Goal: Book appointment/travel/reservation

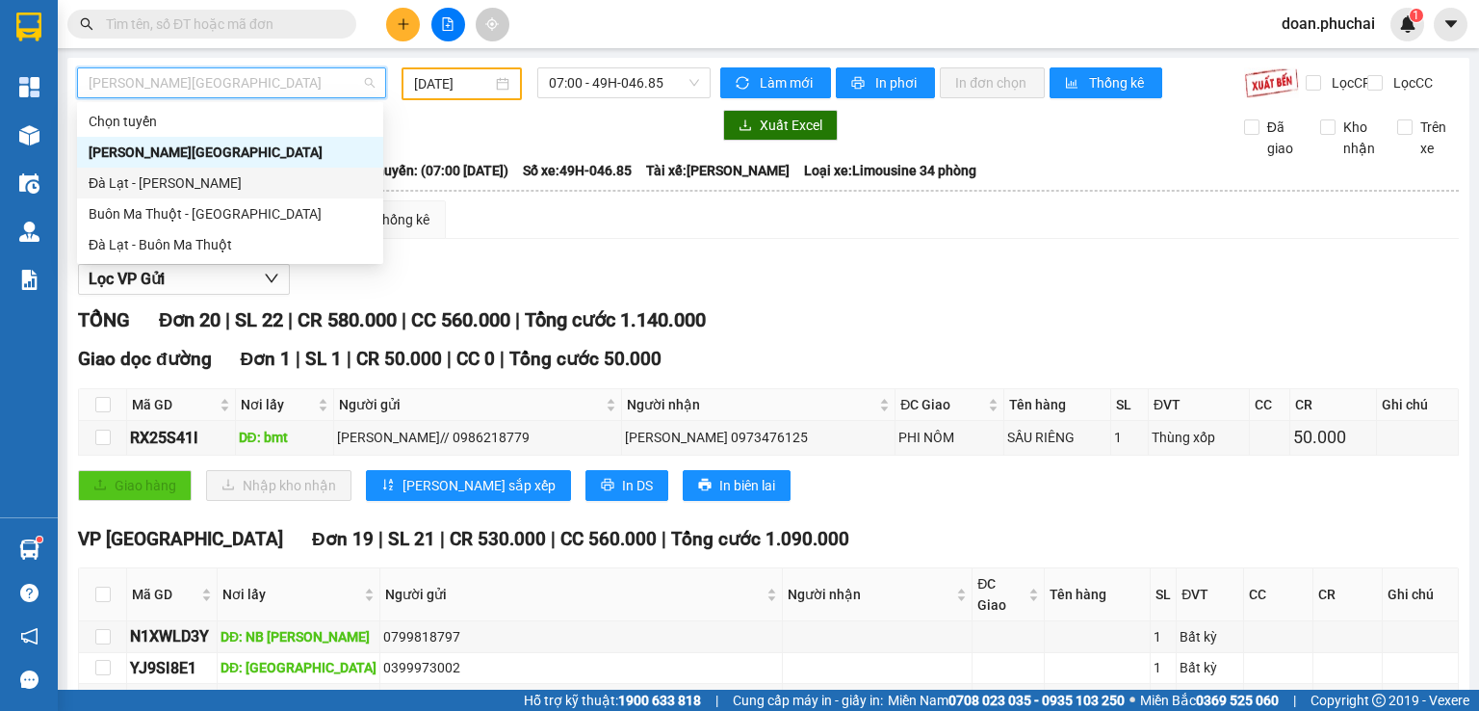
click at [181, 186] on div "Đà Lạt - [PERSON_NAME]" at bounding box center [230, 182] width 283 height 21
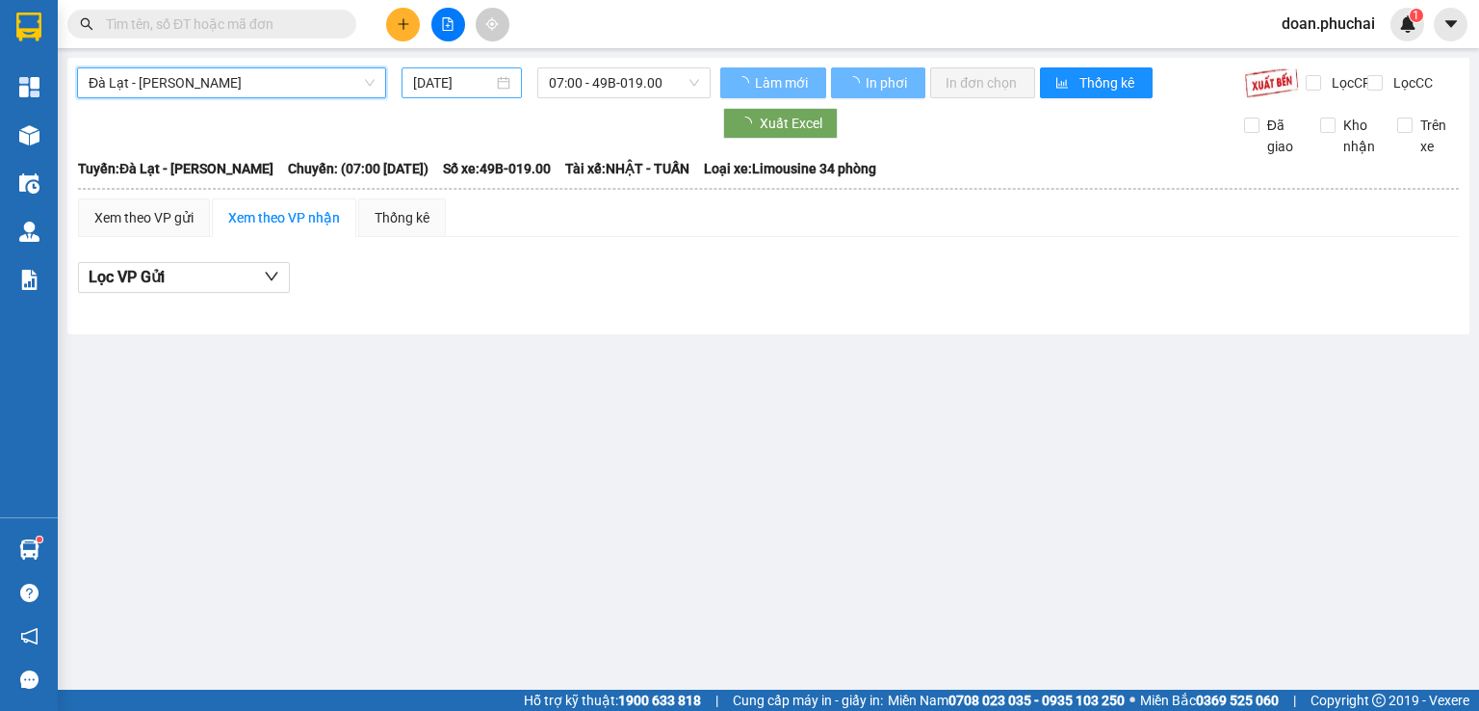
click at [430, 86] on input "[DATE]" at bounding box center [452, 82] width 79 height 21
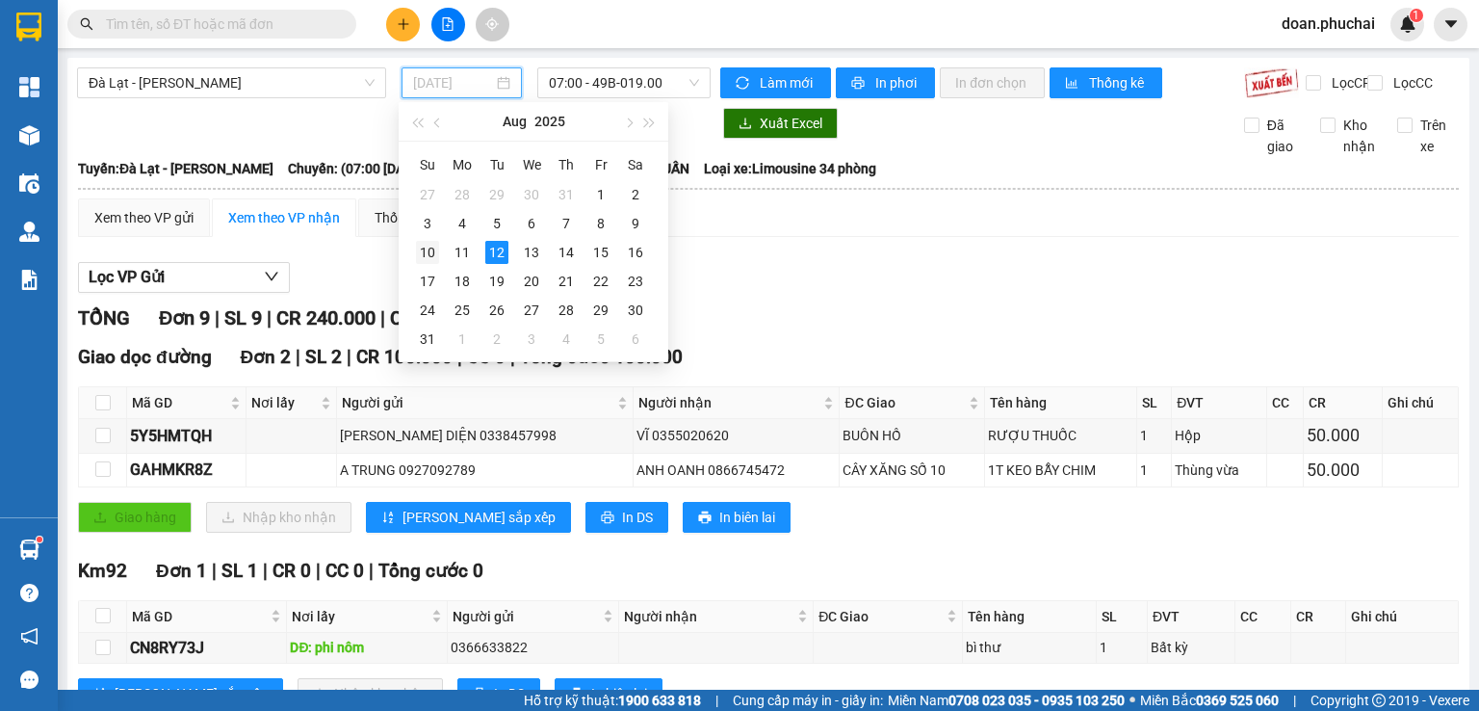
click at [435, 247] on div "10" at bounding box center [427, 252] width 23 height 23
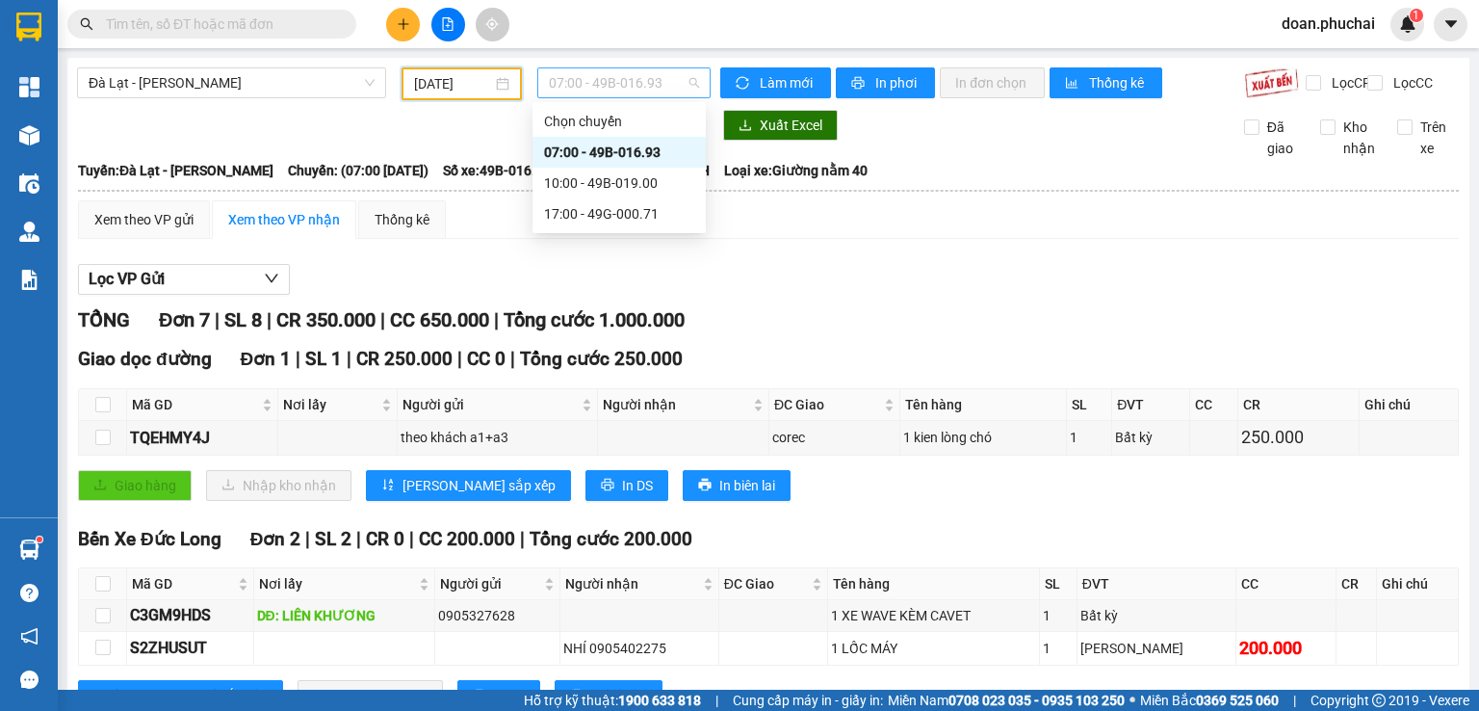
click at [612, 83] on span "07:00 - 49B-016.93" at bounding box center [624, 82] width 151 height 29
click at [611, 221] on div "17:00 - 49G-000.71" at bounding box center [619, 213] width 150 height 21
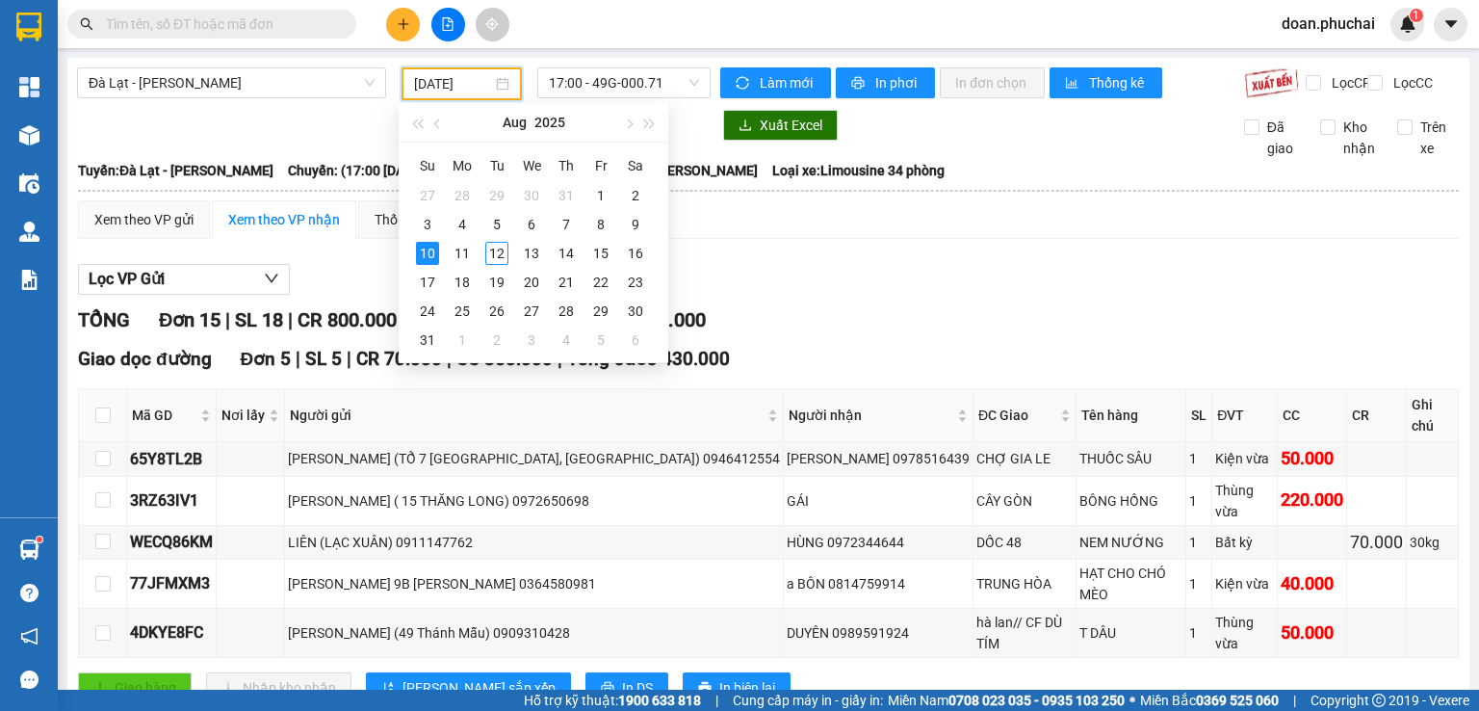
click at [425, 87] on input "[DATE]" at bounding box center [452, 83] width 77 height 21
drag, startPoint x: 637, startPoint y: 217, endPoint x: 648, endPoint y: 168, distance: 50.5
click at [636, 217] on div "9" at bounding box center [635, 224] width 23 height 23
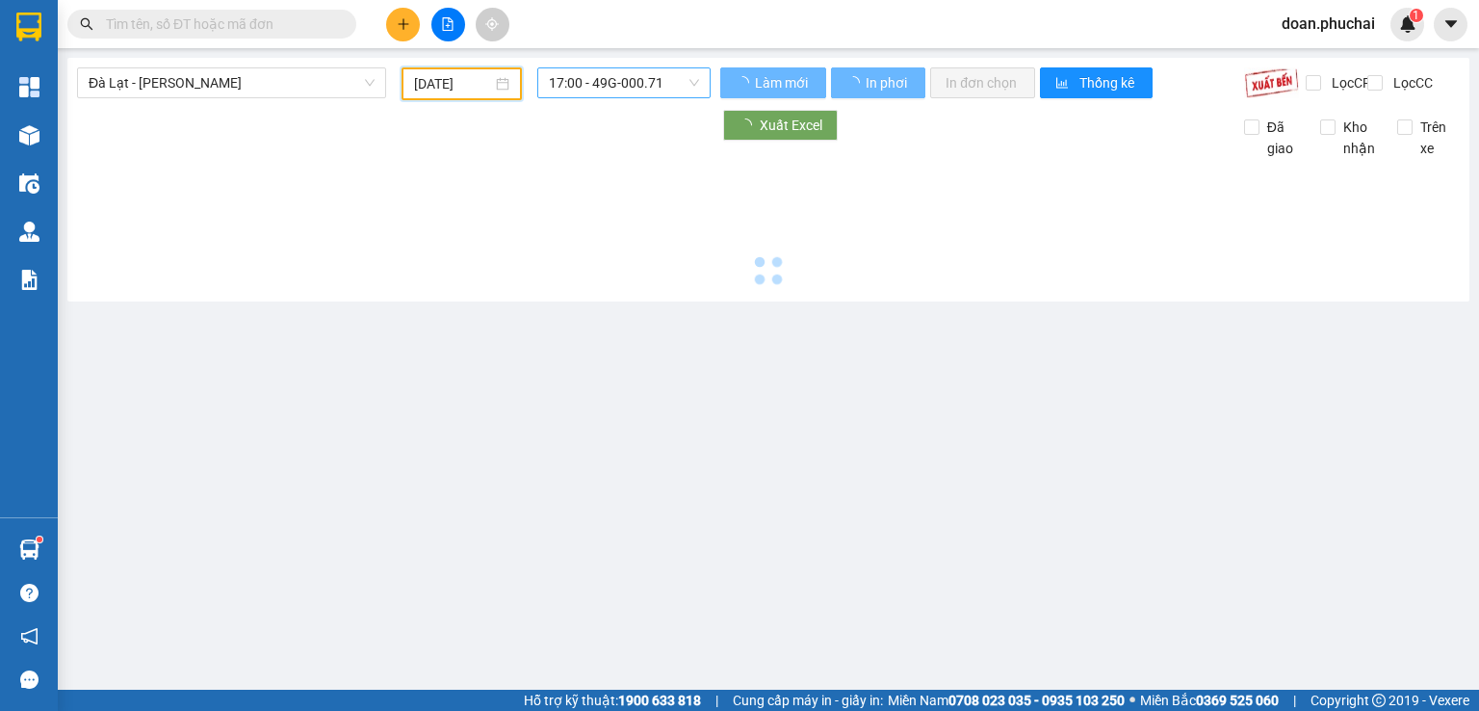
type input "[DATE]"
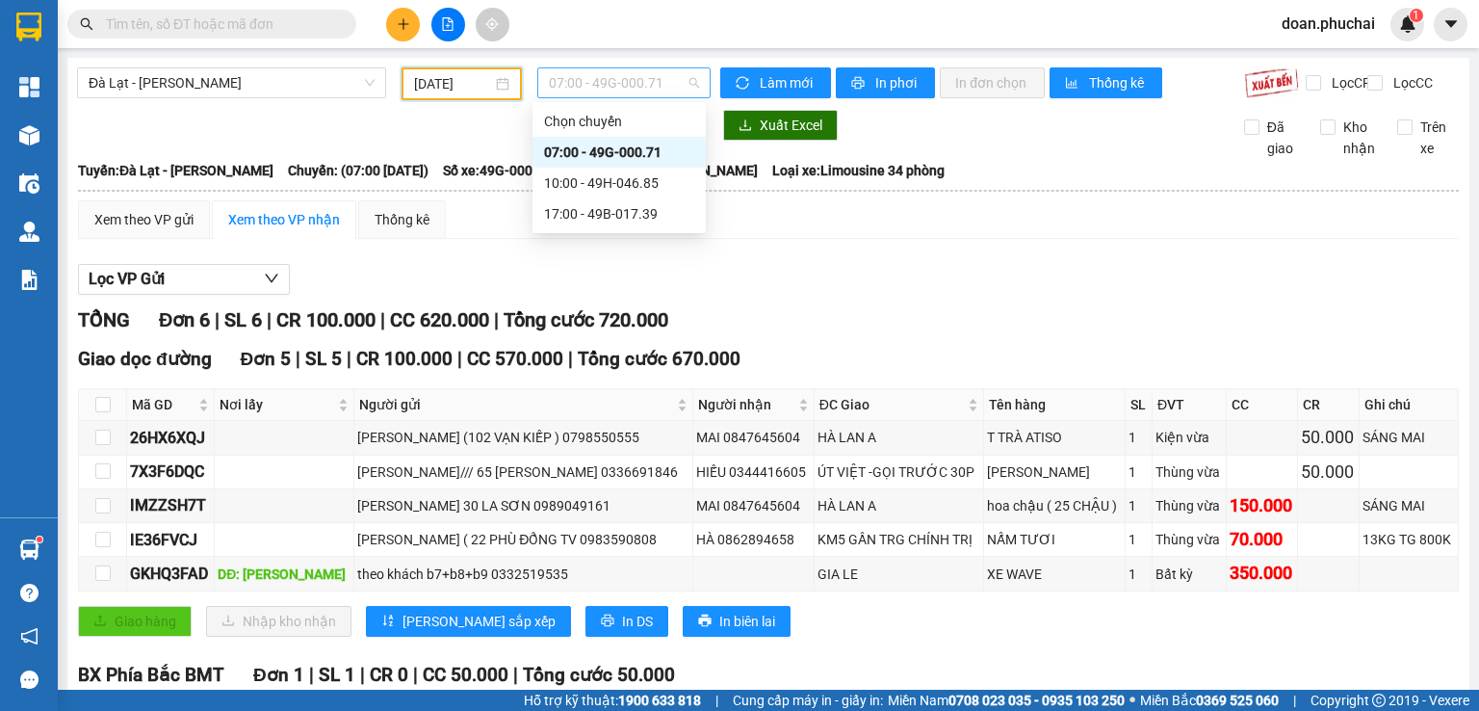
click at [652, 74] on span "07:00 - 49G-000.71" at bounding box center [624, 82] width 151 height 29
click at [656, 205] on div "17:00 - 49B-017.39" at bounding box center [619, 213] width 150 height 21
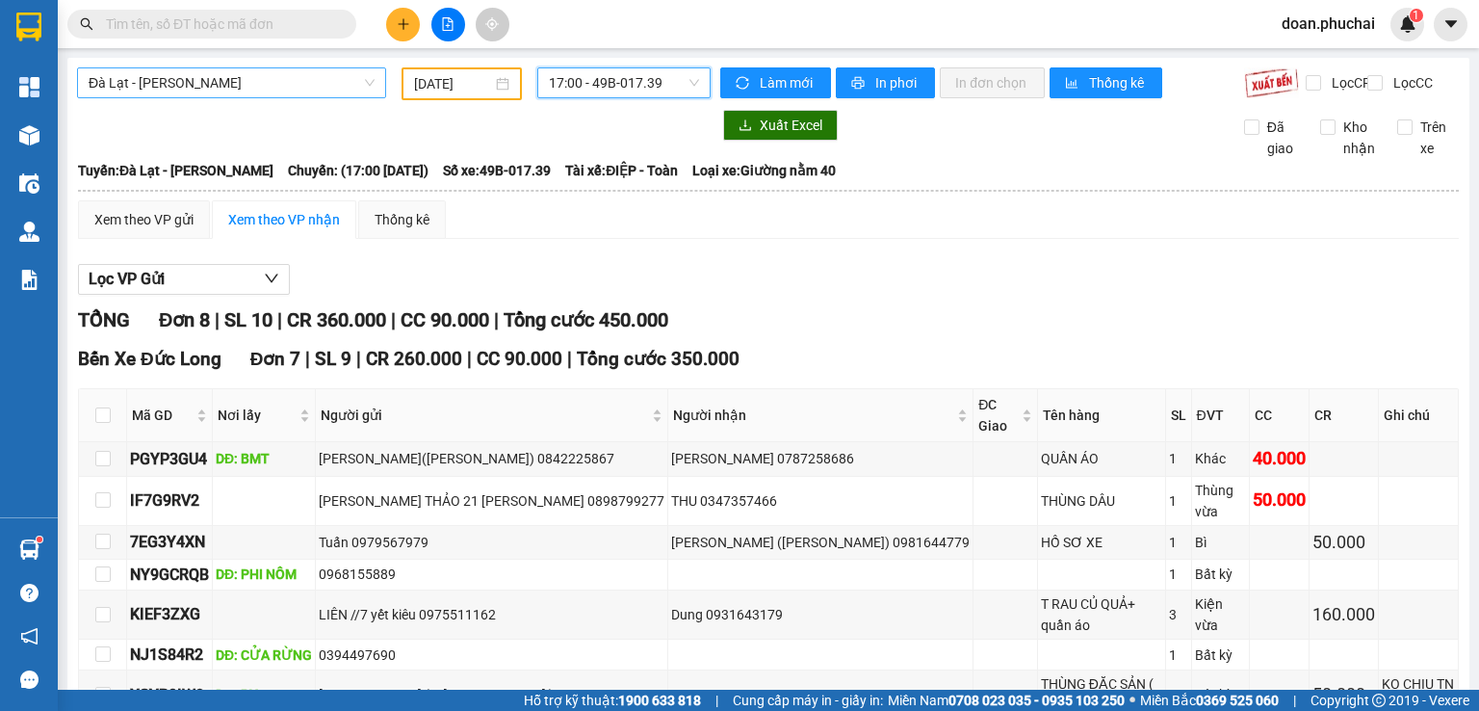
click at [326, 97] on span "Đà Lạt - [PERSON_NAME]" at bounding box center [232, 82] width 286 height 29
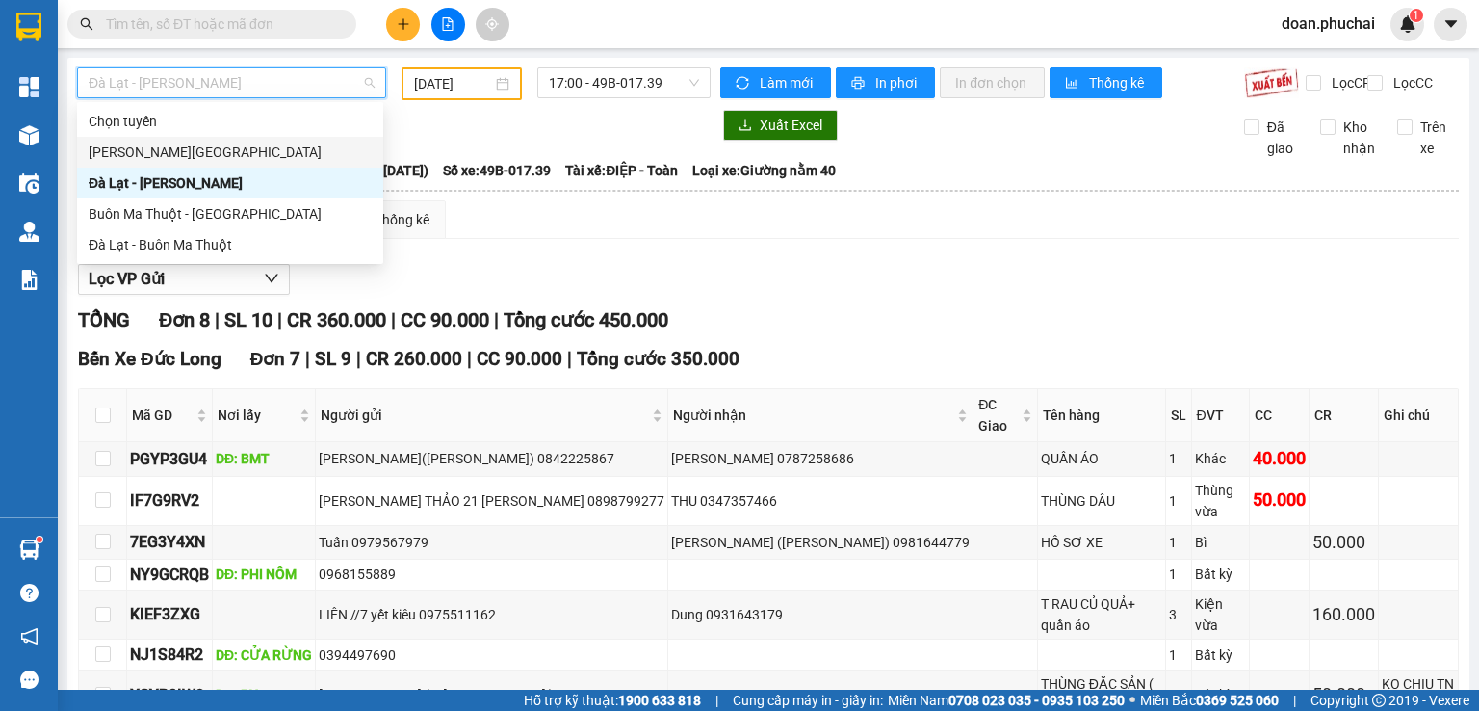
click at [234, 156] on div "[PERSON_NAME][GEOGRAPHIC_DATA]" at bounding box center [230, 152] width 283 height 21
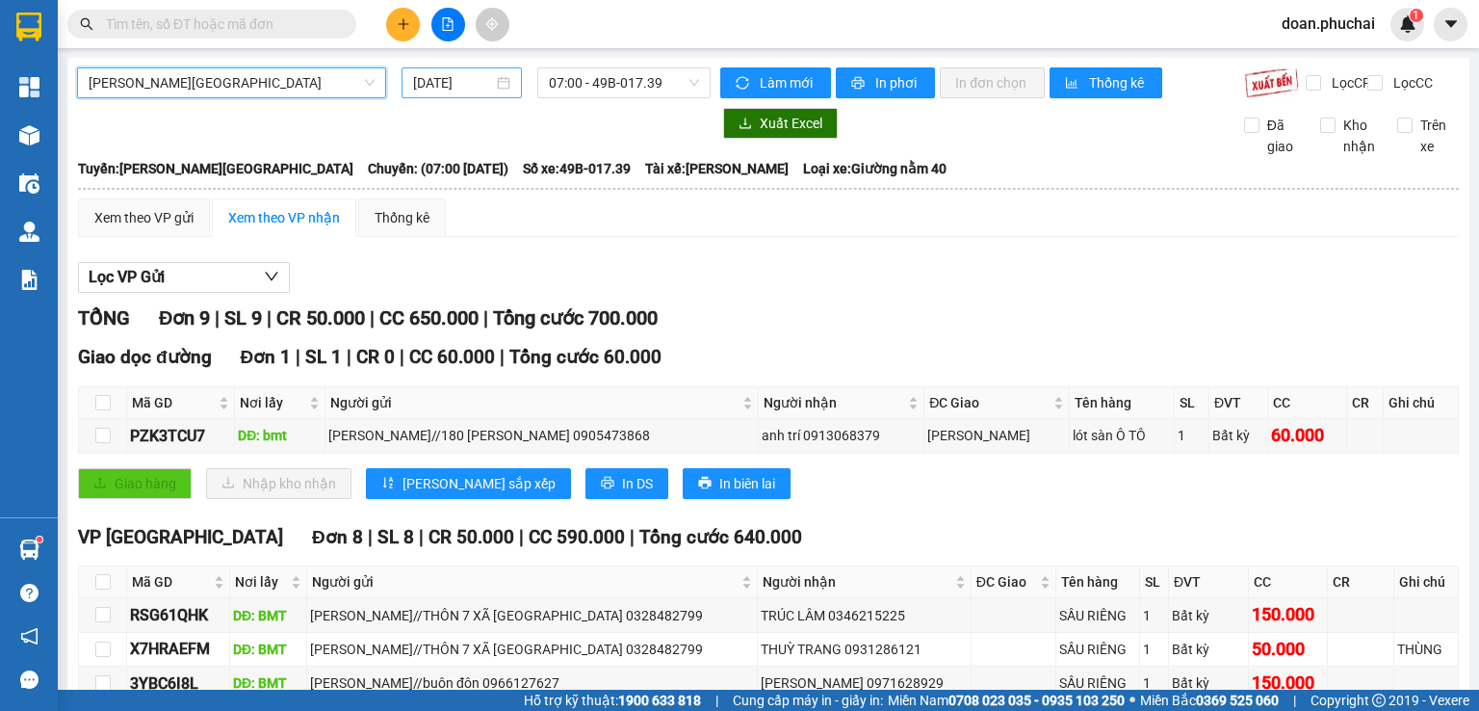
click at [508, 71] on div "[DATE]" at bounding box center [461, 82] width 119 height 31
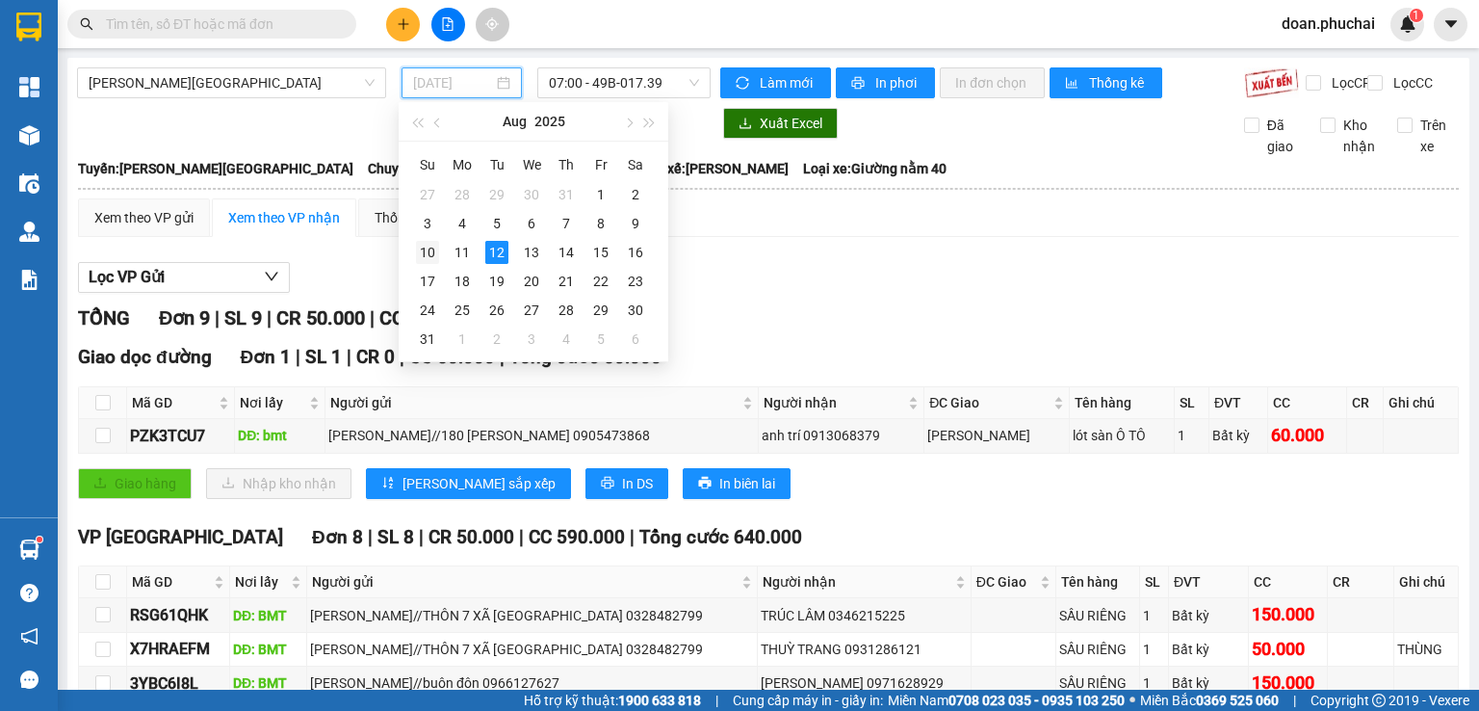
click at [429, 249] on div "10" at bounding box center [427, 252] width 23 height 23
type input "[DATE]"
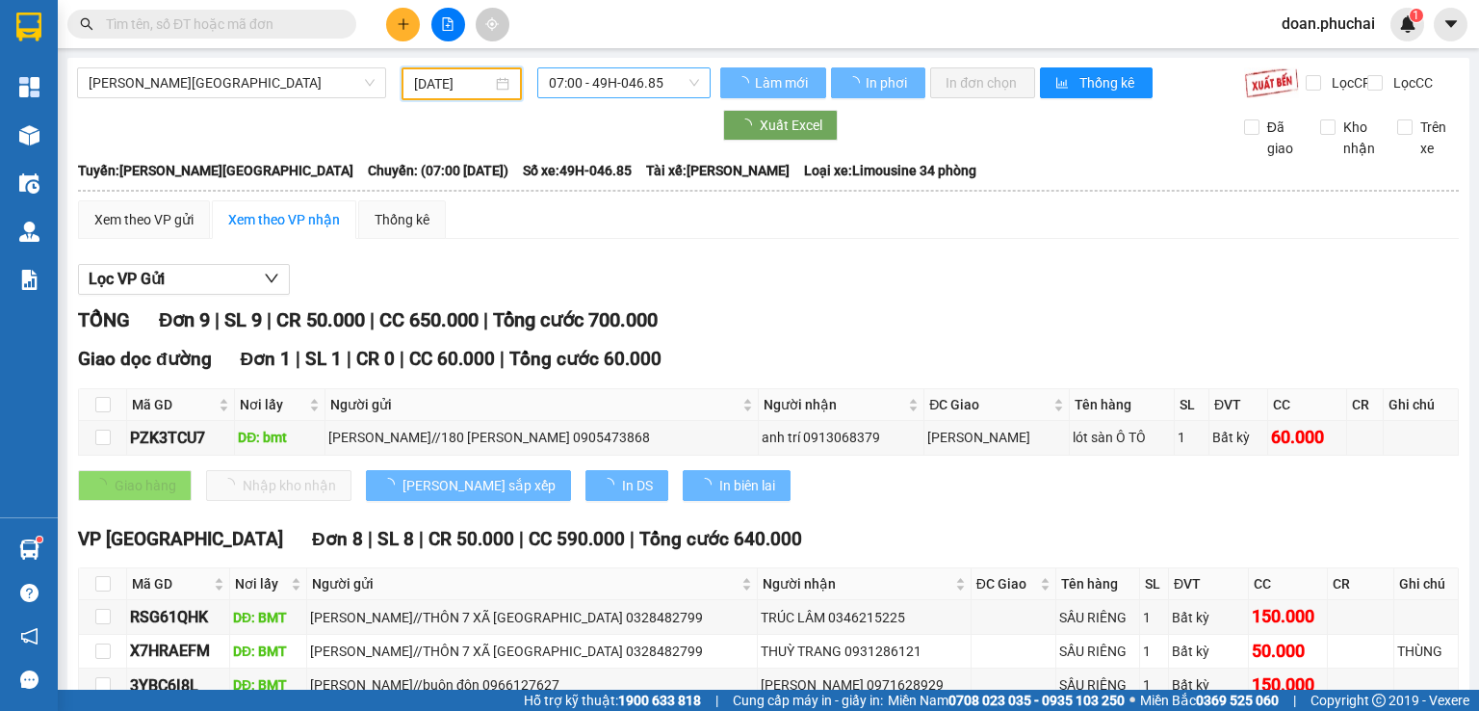
click at [617, 90] on span "07:00 - 49H-046.85" at bounding box center [624, 82] width 151 height 29
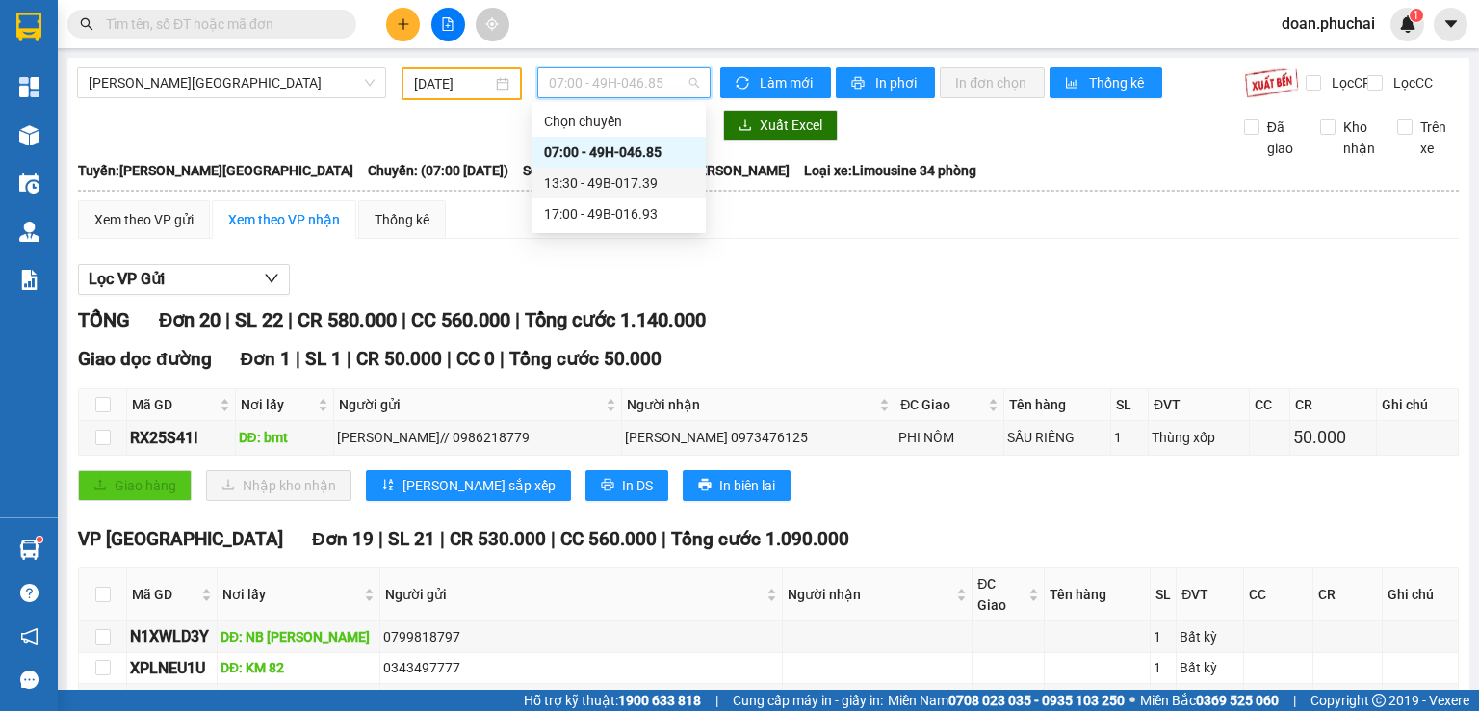
click at [620, 174] on div "13:30 - 49B-017.39" at bounding box center [619, 182] width 150 height 21
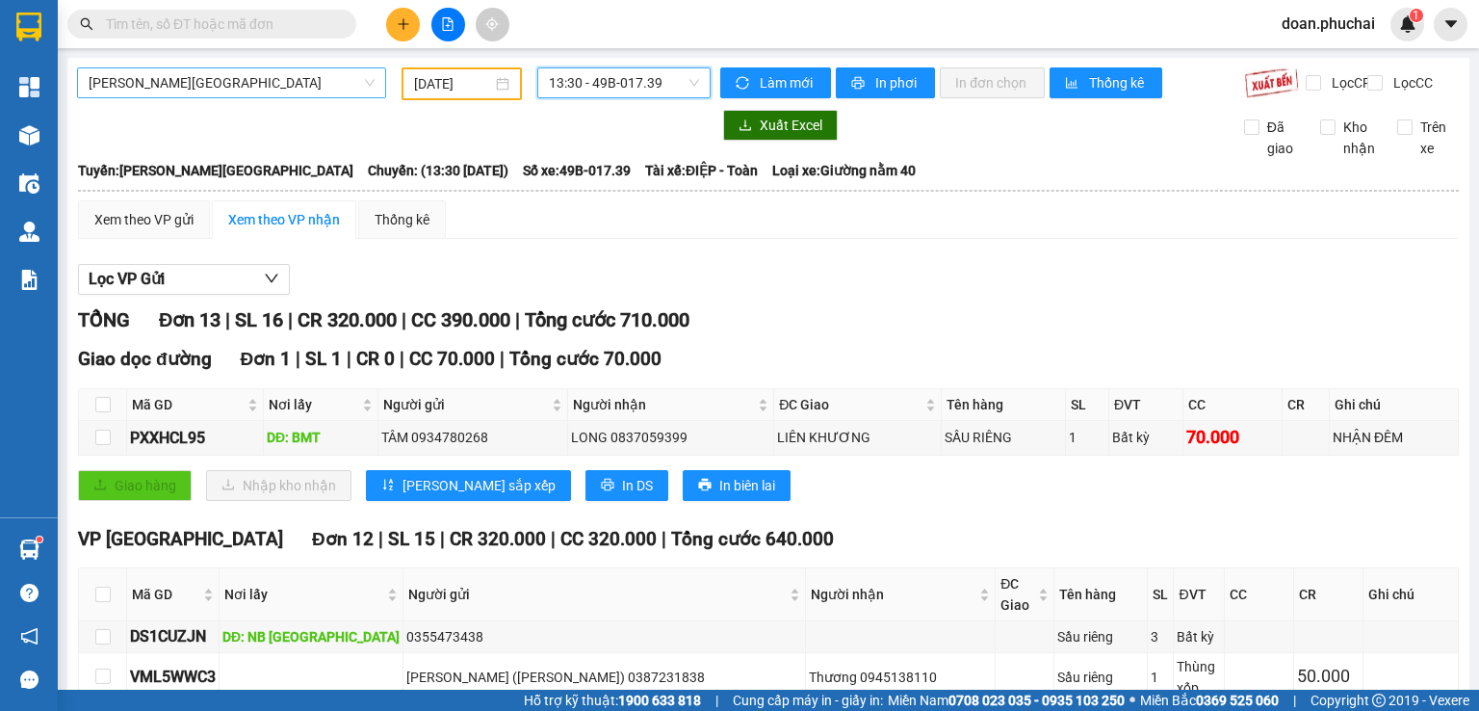
click at [182, 79] on span "[PERSON_NAME][GEOGRAPHIC_DATA]" at bounding box center [232, 82] width 286 height 29
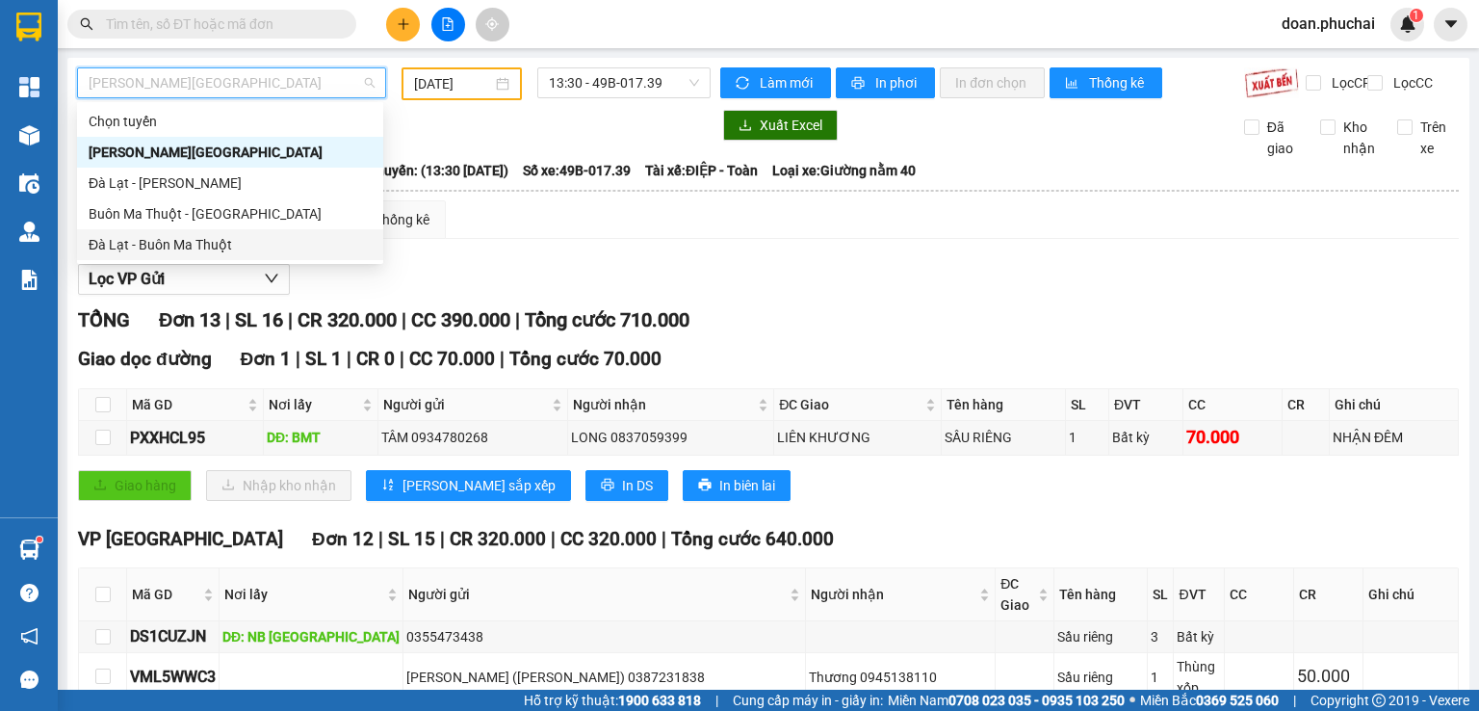
click at [177, 241] on div "Đà Lạt - Buôn Ma Thuột" at bounding box center [230, 244] width 283 height 21
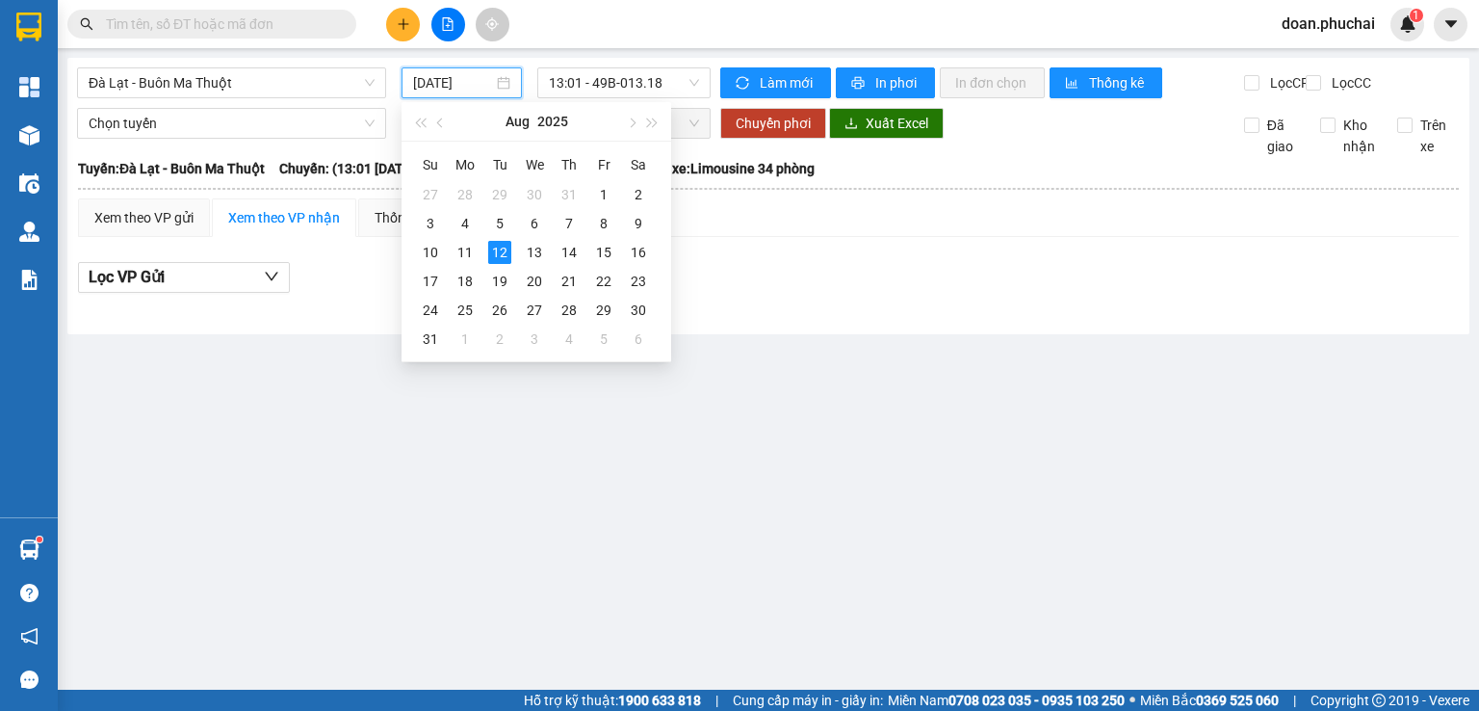
click at [455, 76] on input "[DATE]" at bounding box center [452, 82] width 79 height 21
click at [645, 228] on div "9" at bounding box center [638, 223] width 23 height 23
type input "[DATE]"
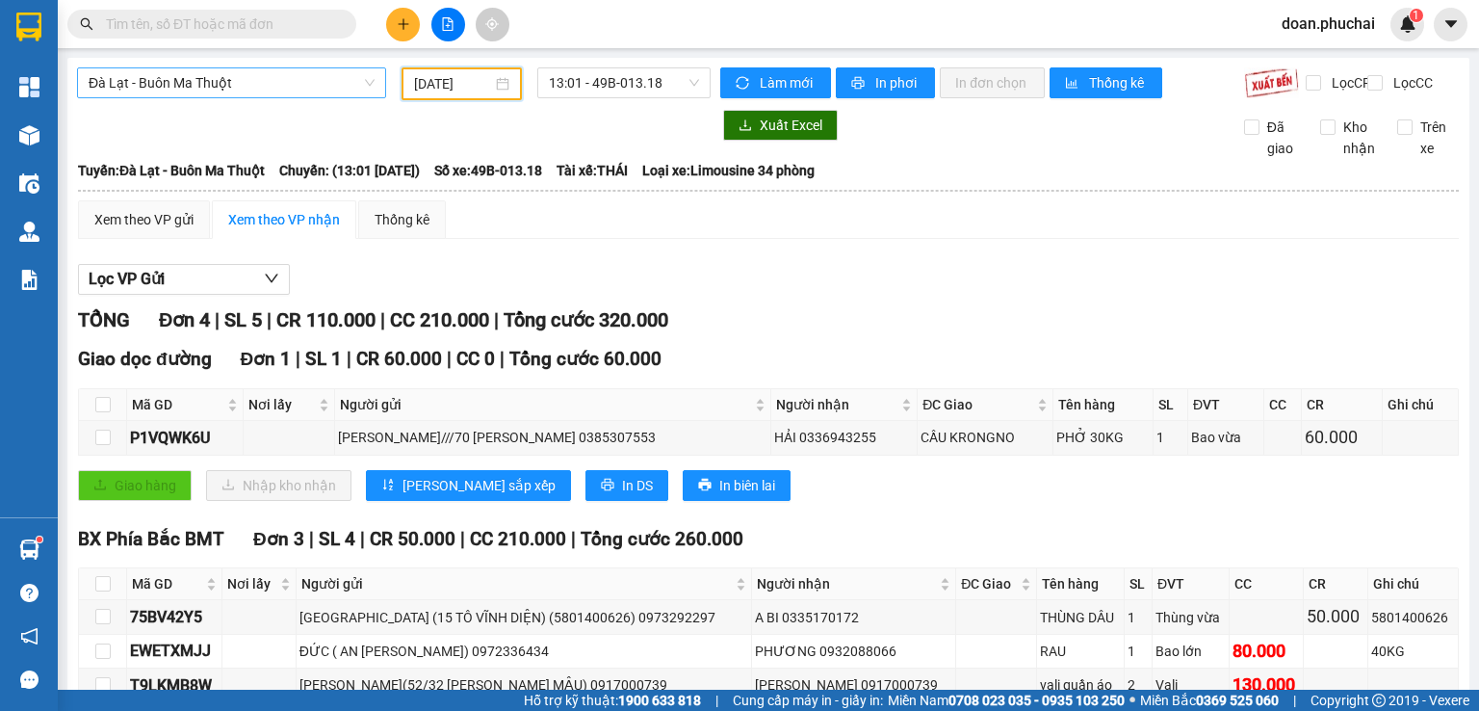
click at [216, 87] on span "Đà Lạt - Buôn Ma Thuột" at bounding box center [232, 82] width 286 height 29
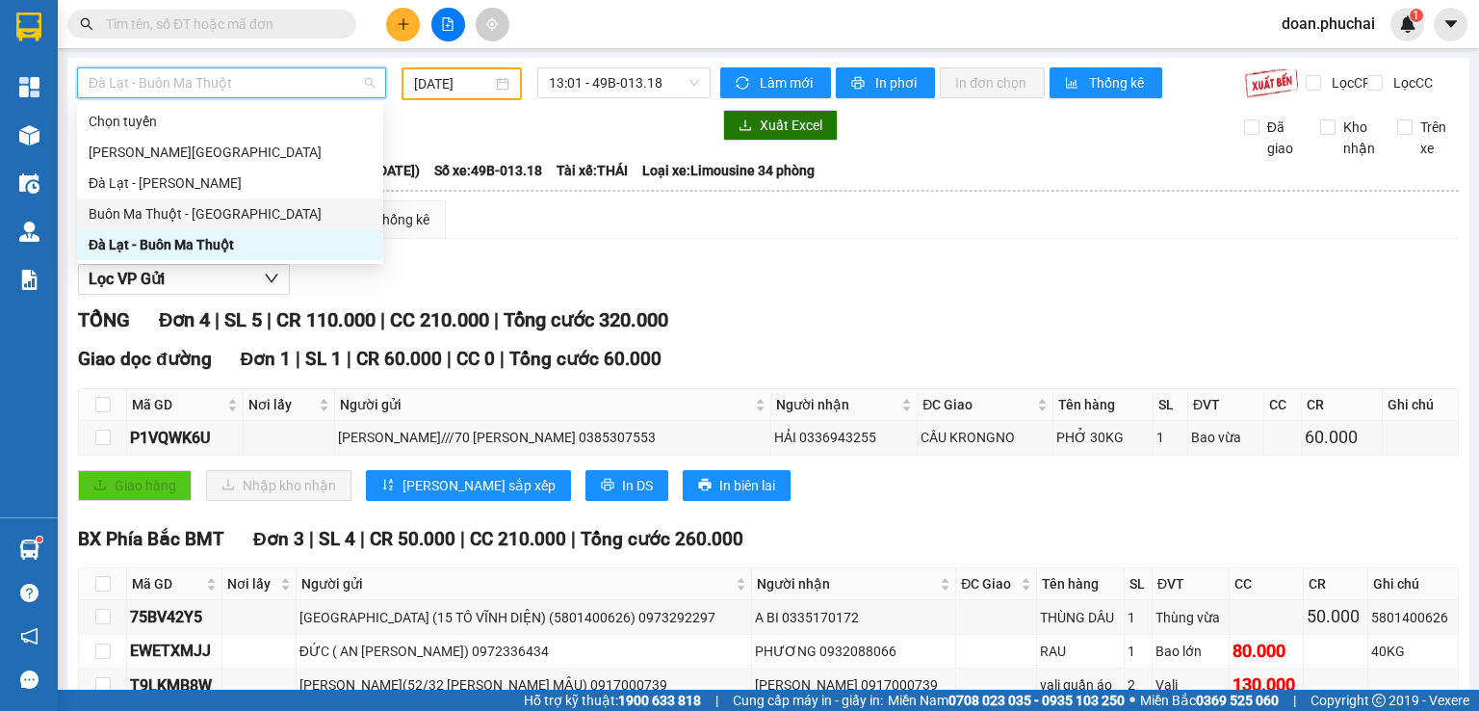
click at [169, 208] on div "Buôn Ma Thuột - [GEOGRAPHIC_DATA]" at bounding box center [230, 213] width 283 height 21
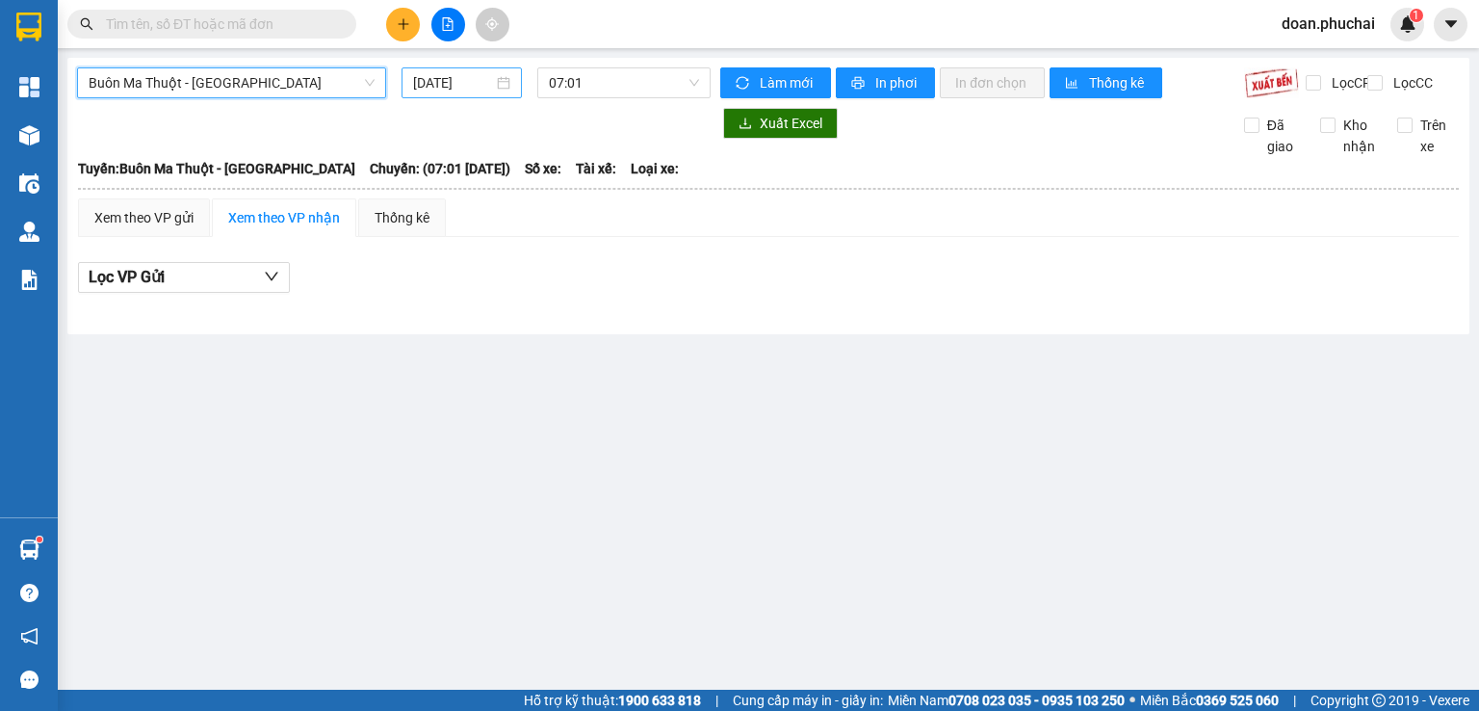
click at [438, 86] on input "[DATE]" at bounding box center [452, 82] width 79 height 21
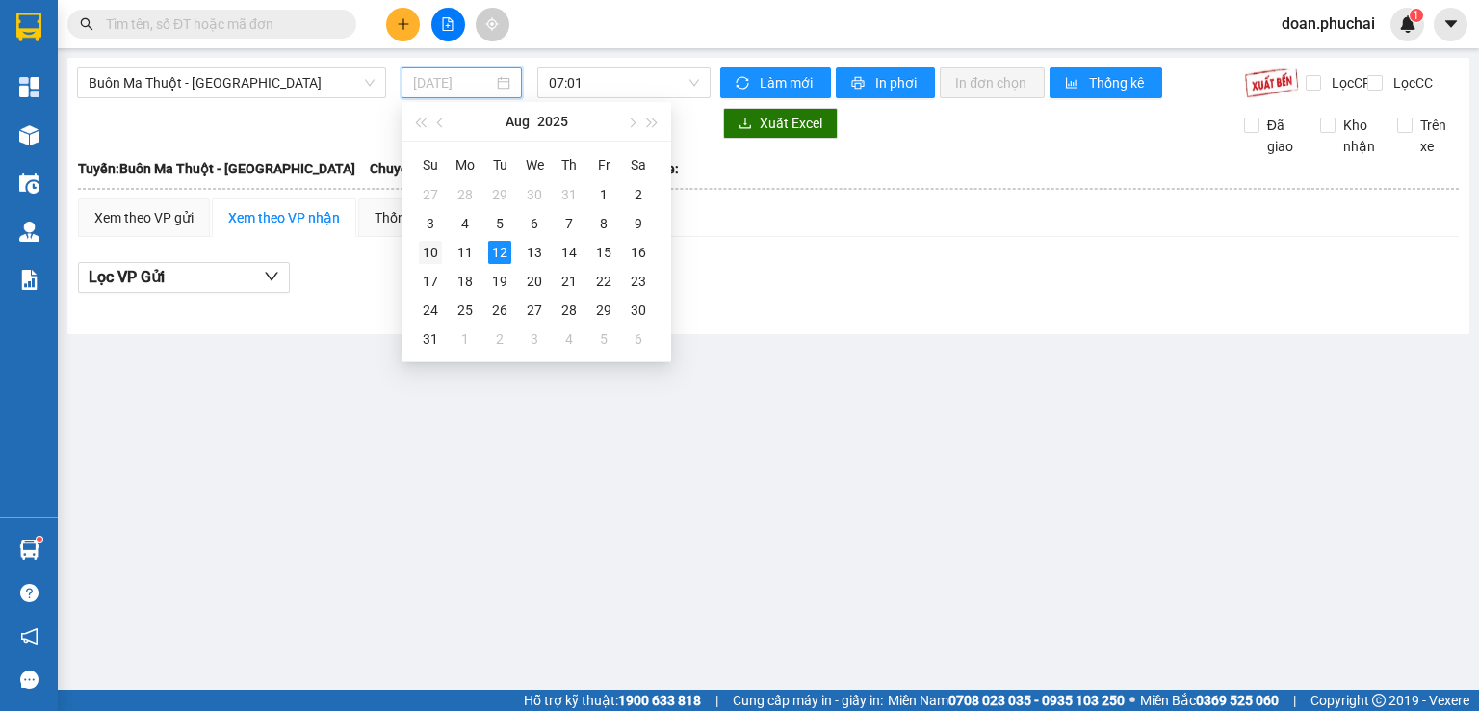
click at [437, 248] on div "10" at bounding box center [430, 252] width 23 height 23
type input "[DATE]"
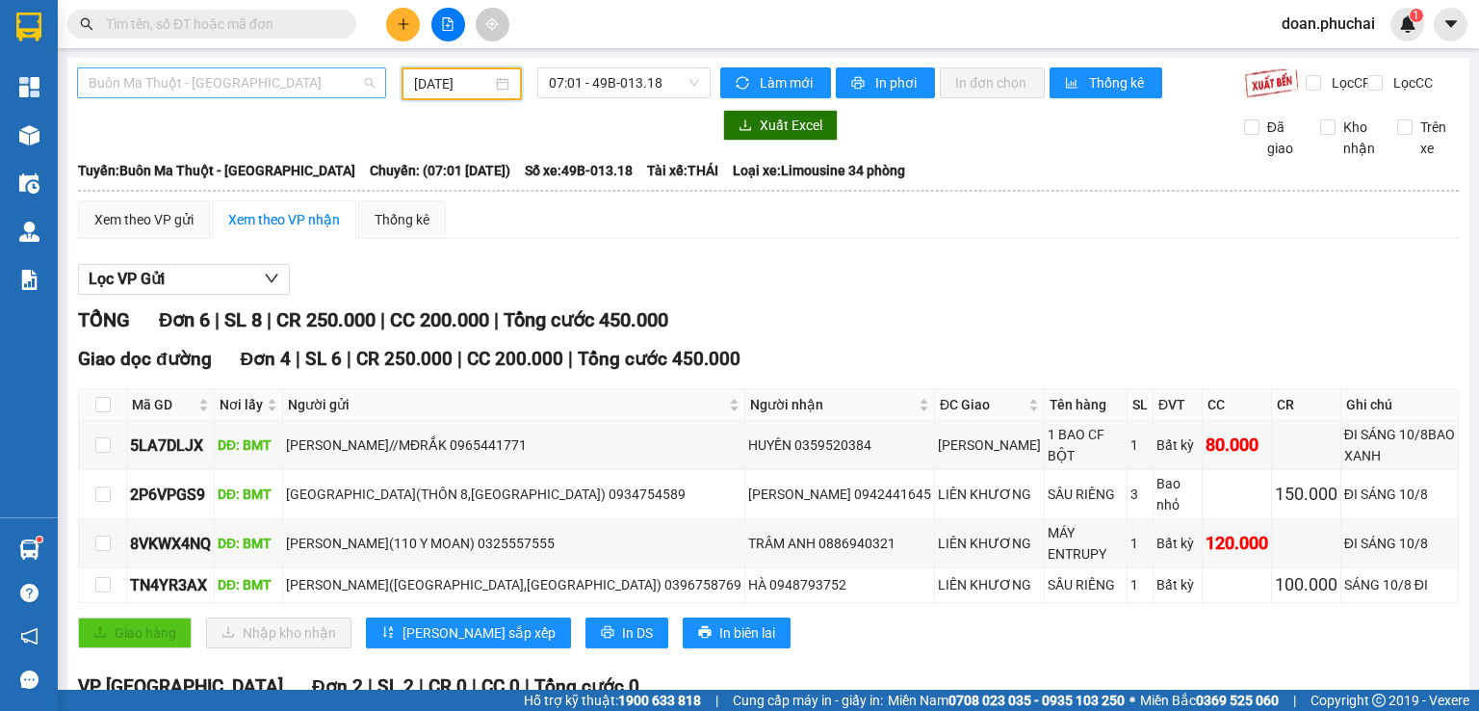
click at [181, 80] on span "Buôn Ma Thuột - [GEOGRAPHIC_DATA]" at bounding box center [232, 82] width 286 height 29
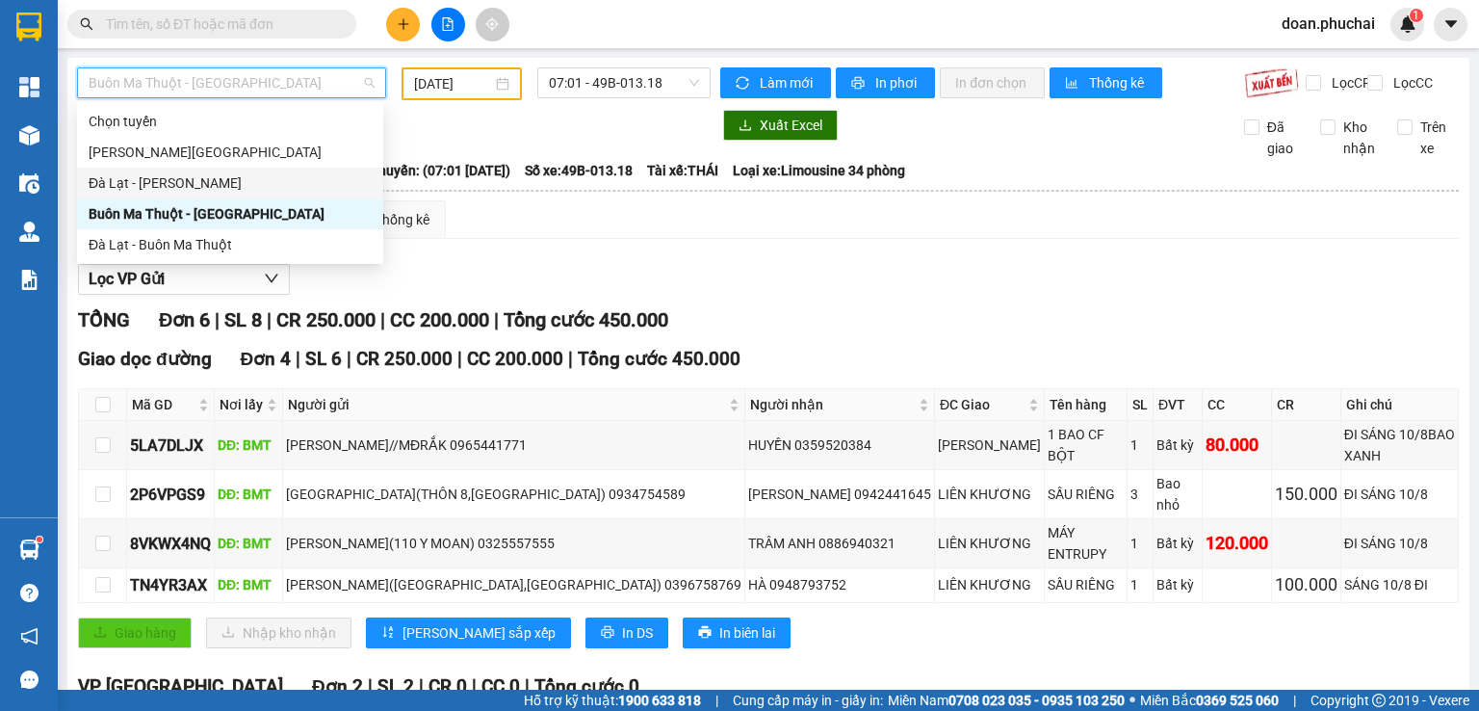
click at [162, 169] on div "Đà Lạt - [PERSON_NAME]" at bounding box center [230, 183] width 306 height 31
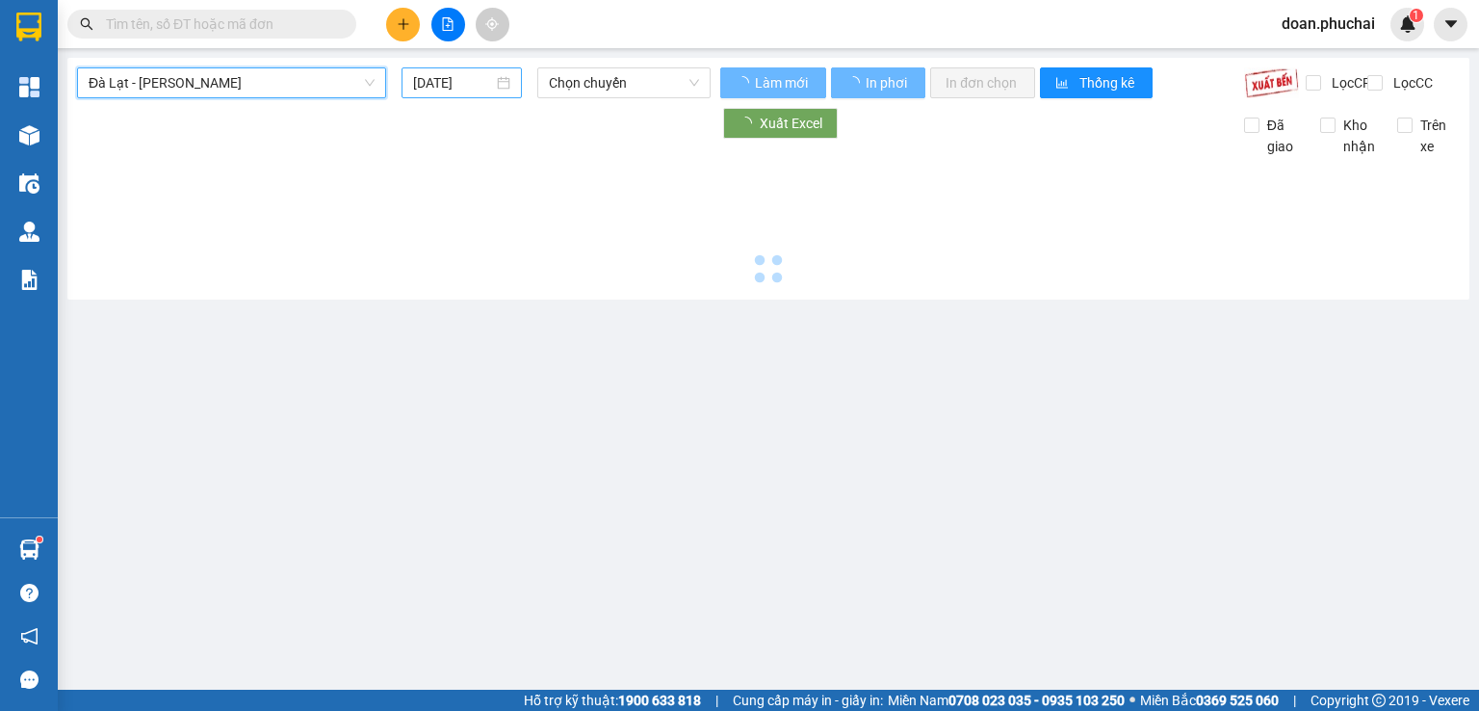
click at [443, 85] on input "[DATE]" at bounding box center [452, 82] width 79 height 21
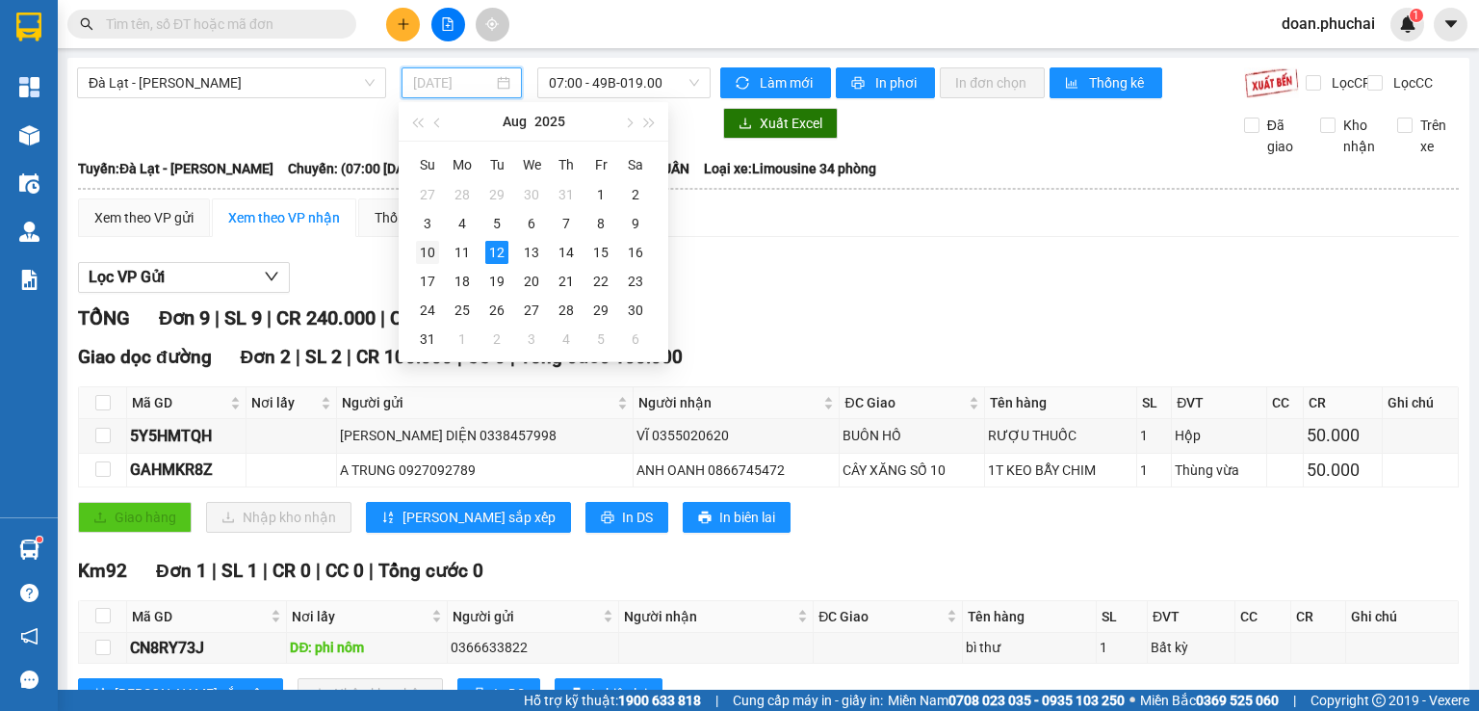
click at [429, 251] on div "10" at bounding box center [427, 252] width 23 height 23
type input "[DATE]"
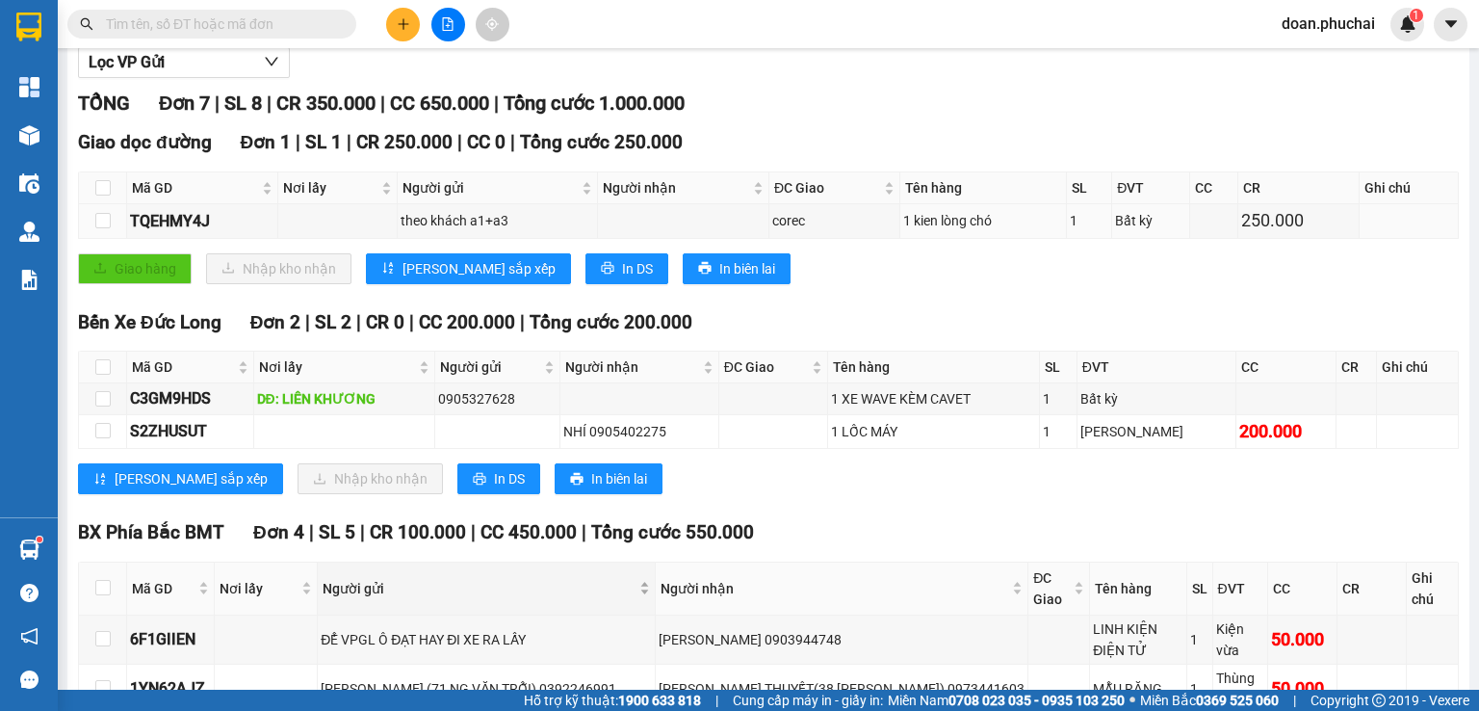
scroll to position [385, 0]
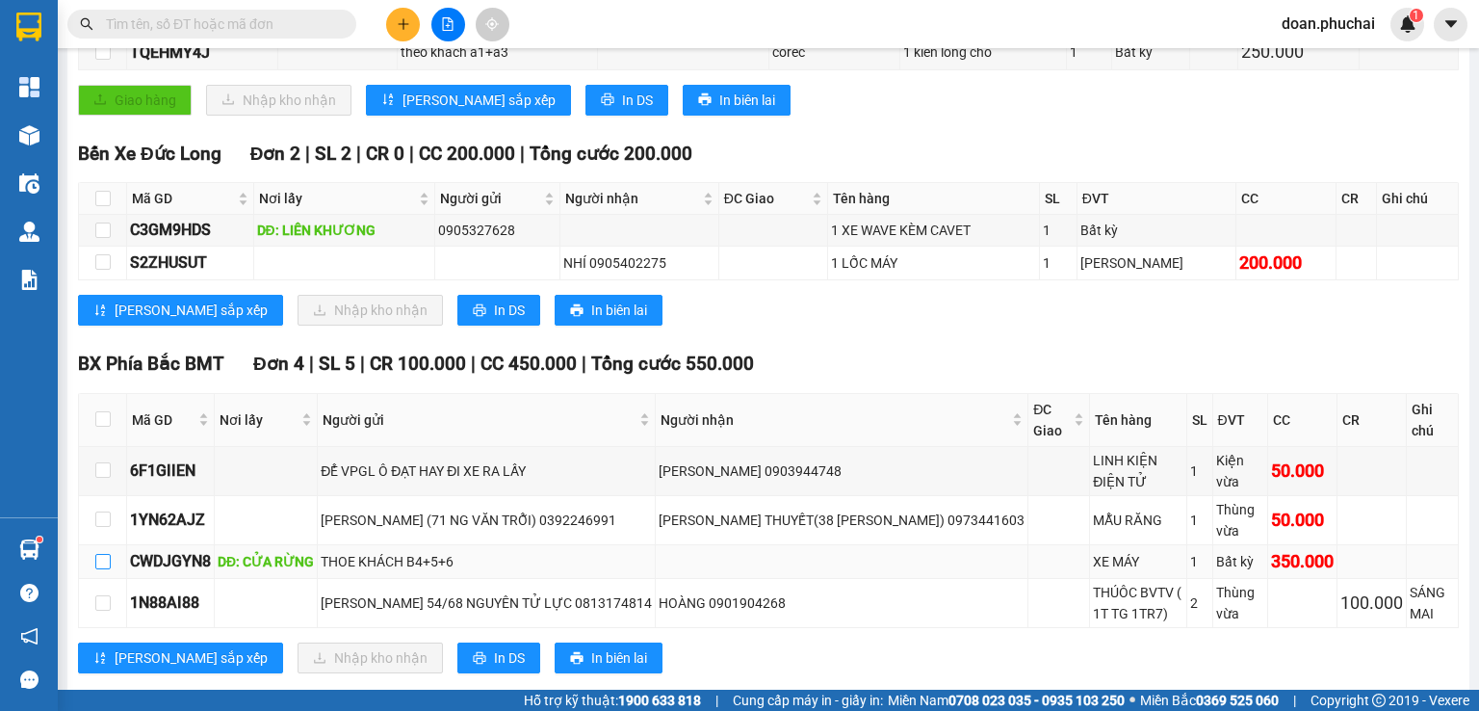
click at [107, 561] on input "checkbox" at bounding box center [102, 561] width 15 height 15
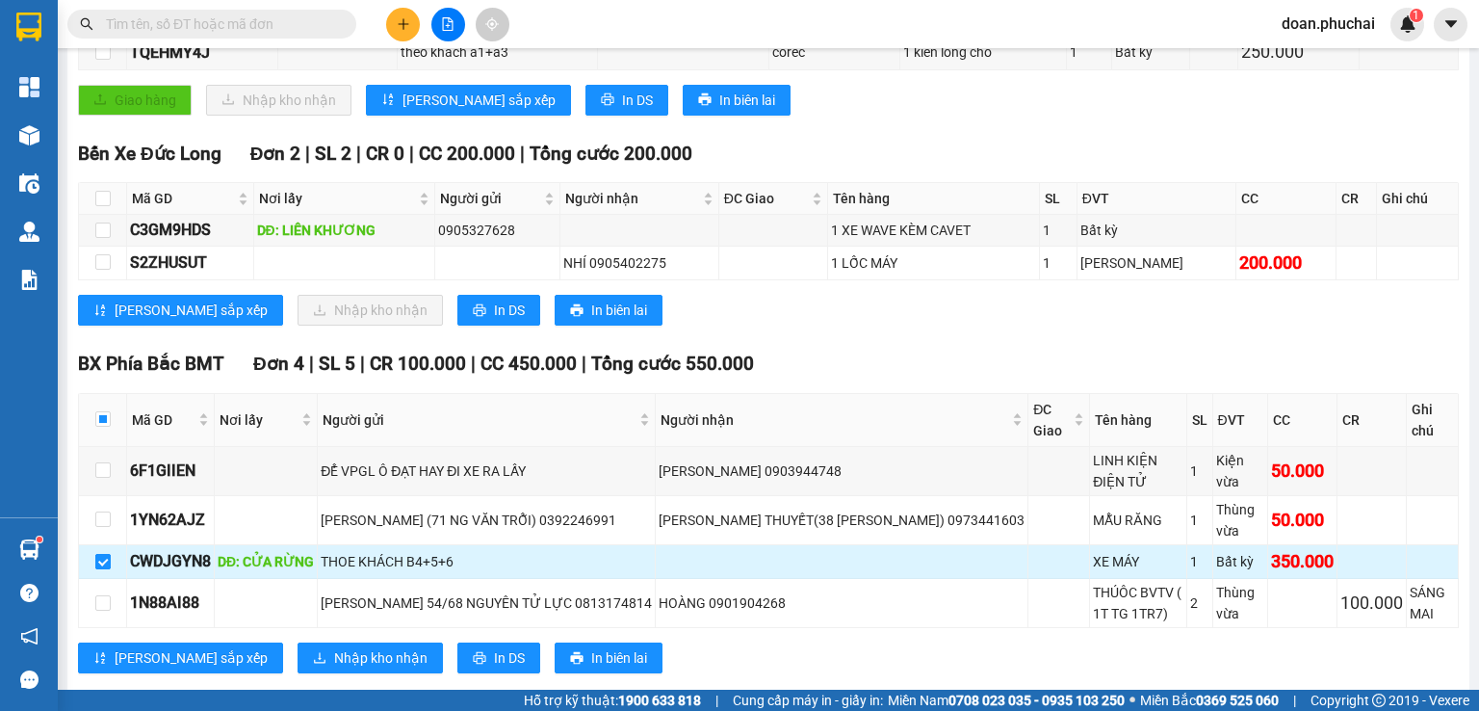
click at [107, 561] on input "checkbox" at bounding box center [102, 561] width 15 height 15
checkbox input "false"
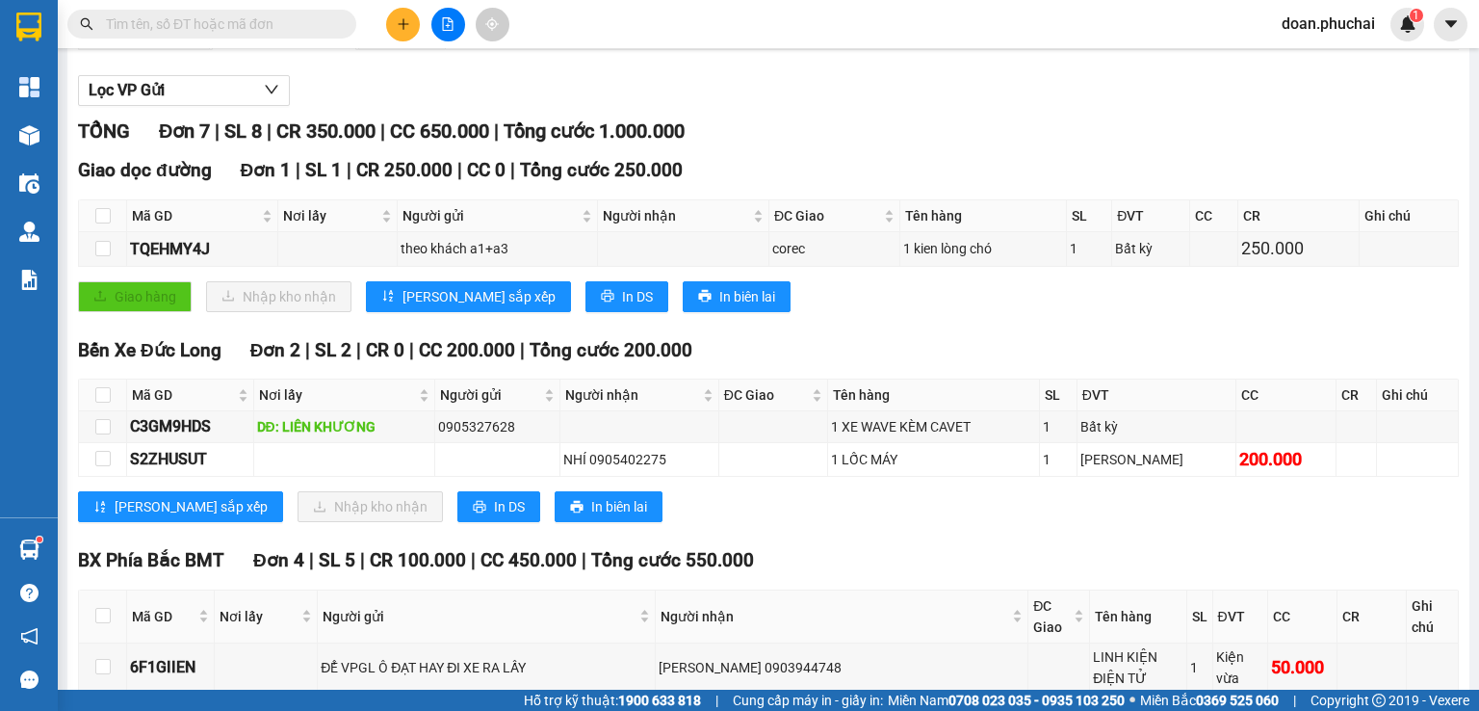
scroll to position [0, 0]
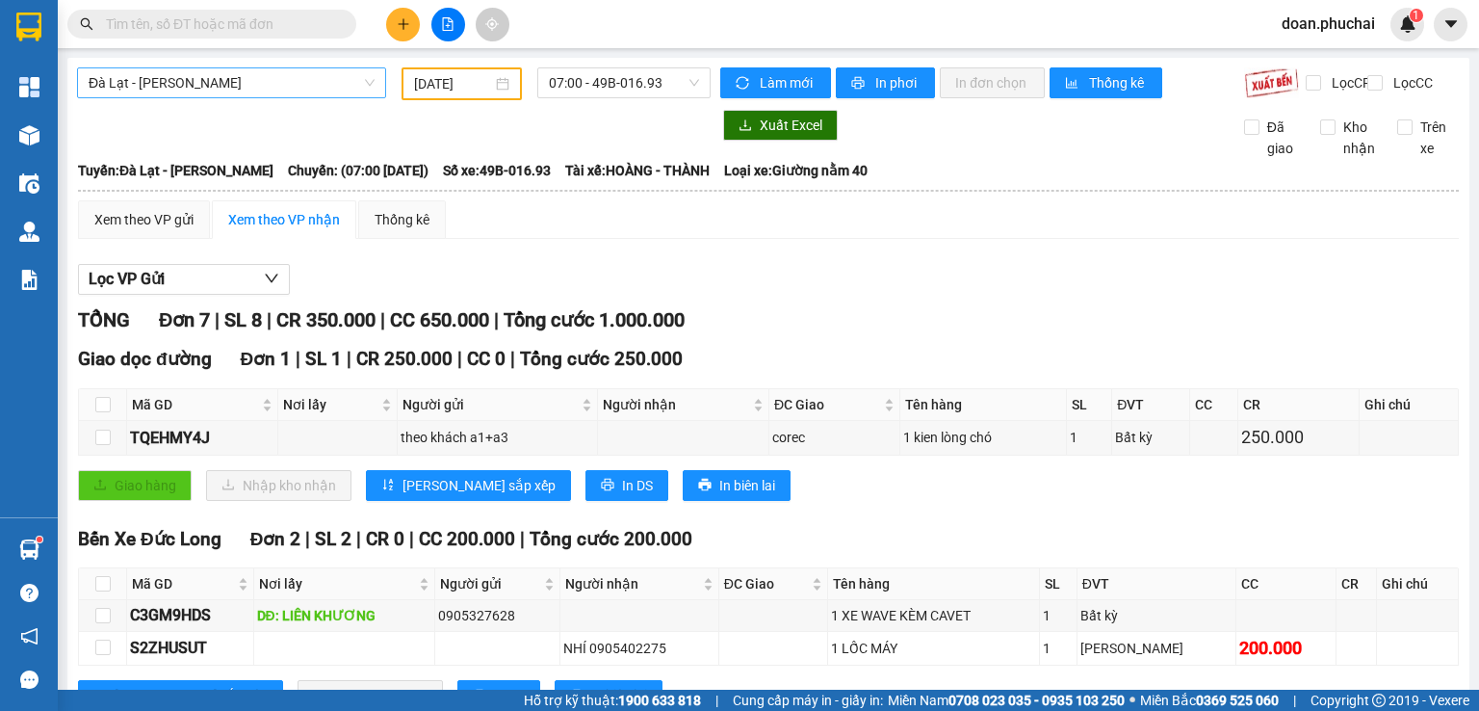
click at [96, 74] on span "Đà Lạt - [PERSON_NAME]" at bounding box center [232, 82] width 286 height 29
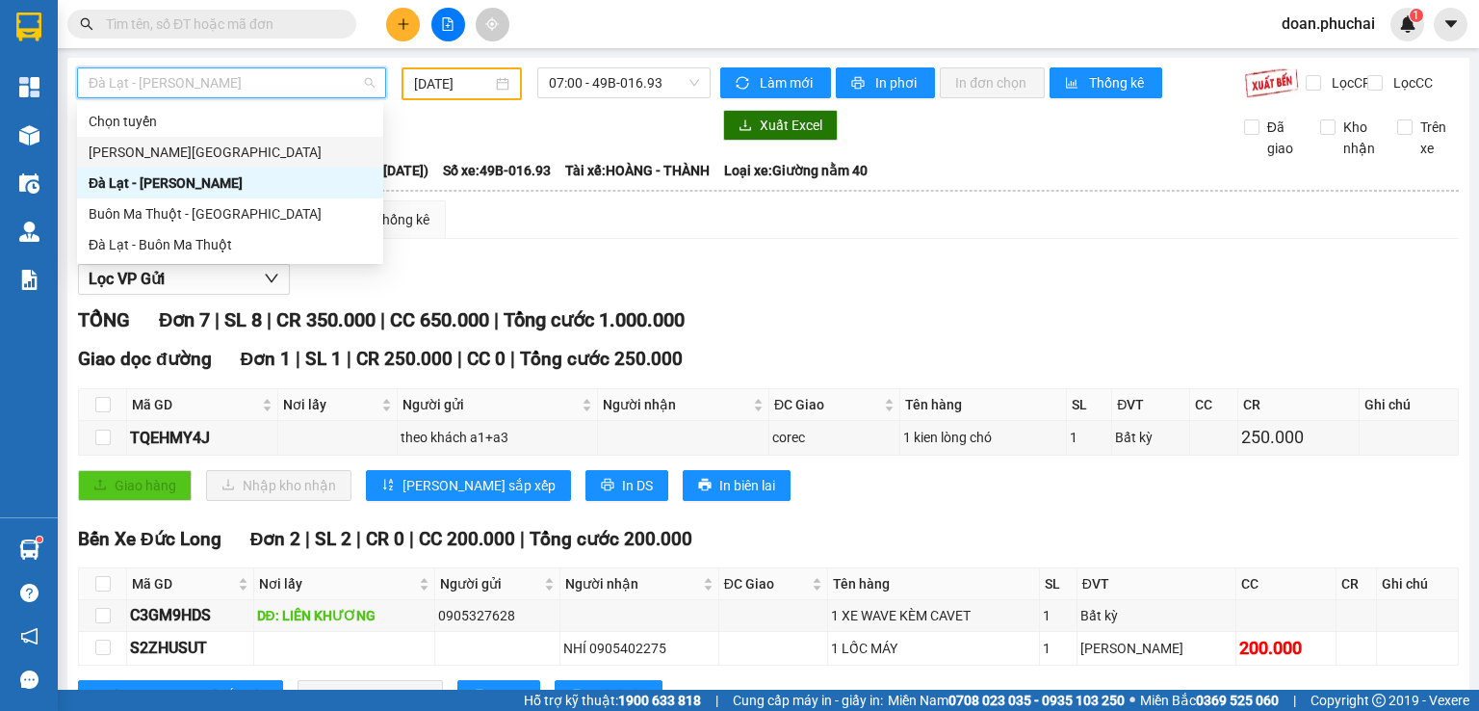
click at [128, 146] on div "[PERSON_NAME][GEOGRAPHIC_DATA]" at bounding box center [230, 152] width 283 height 21
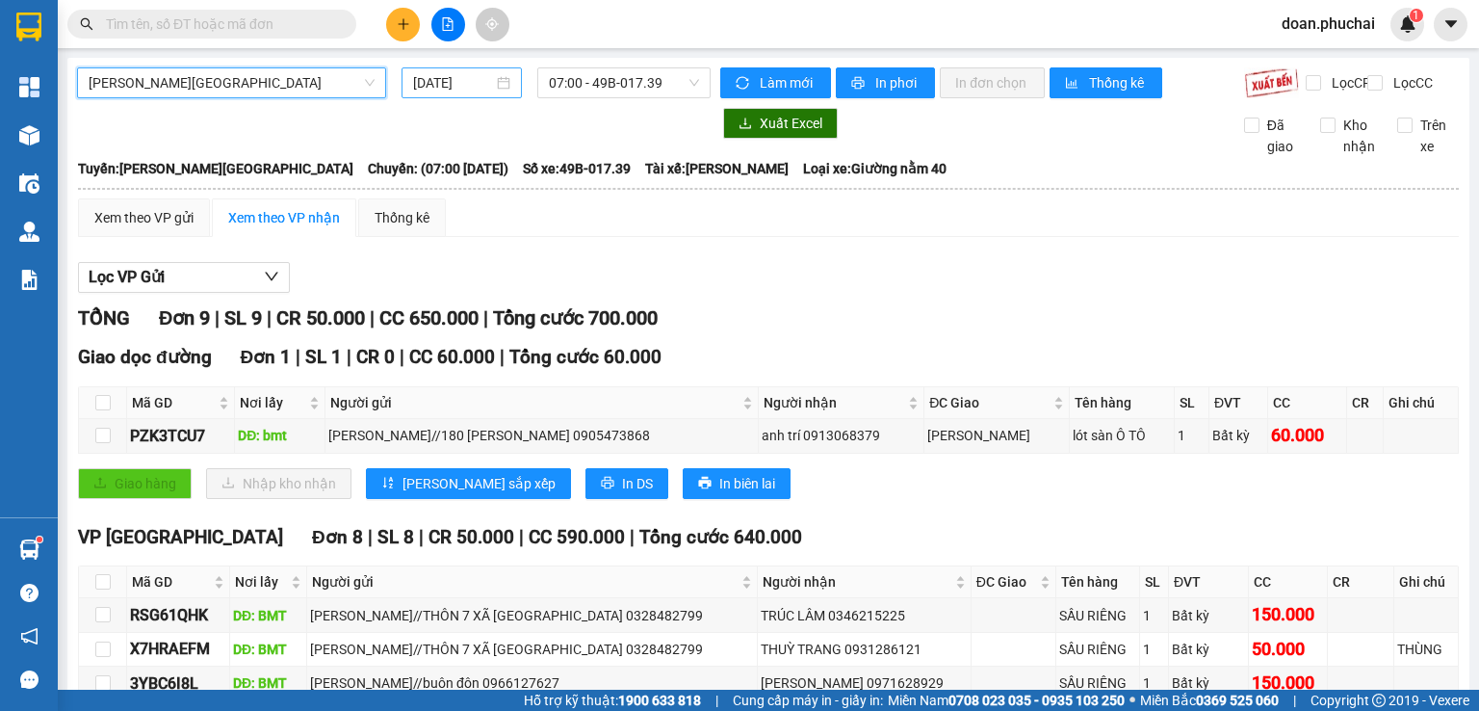
click at [444, 79] on input "[DATE]" at bounding box center [452, 82] width 79 height 21
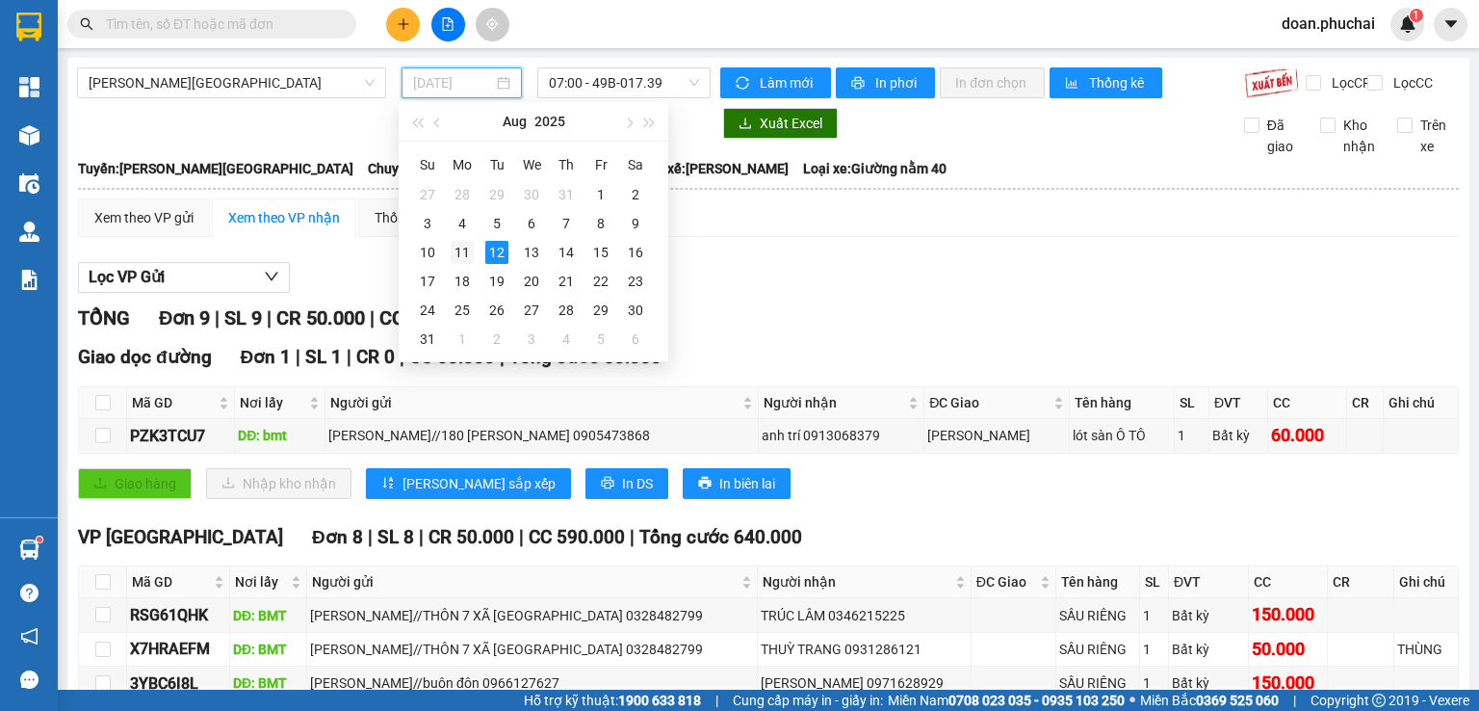
click at [449, 248] on td "11" at bounding box center [462, 252] width 35 height 29
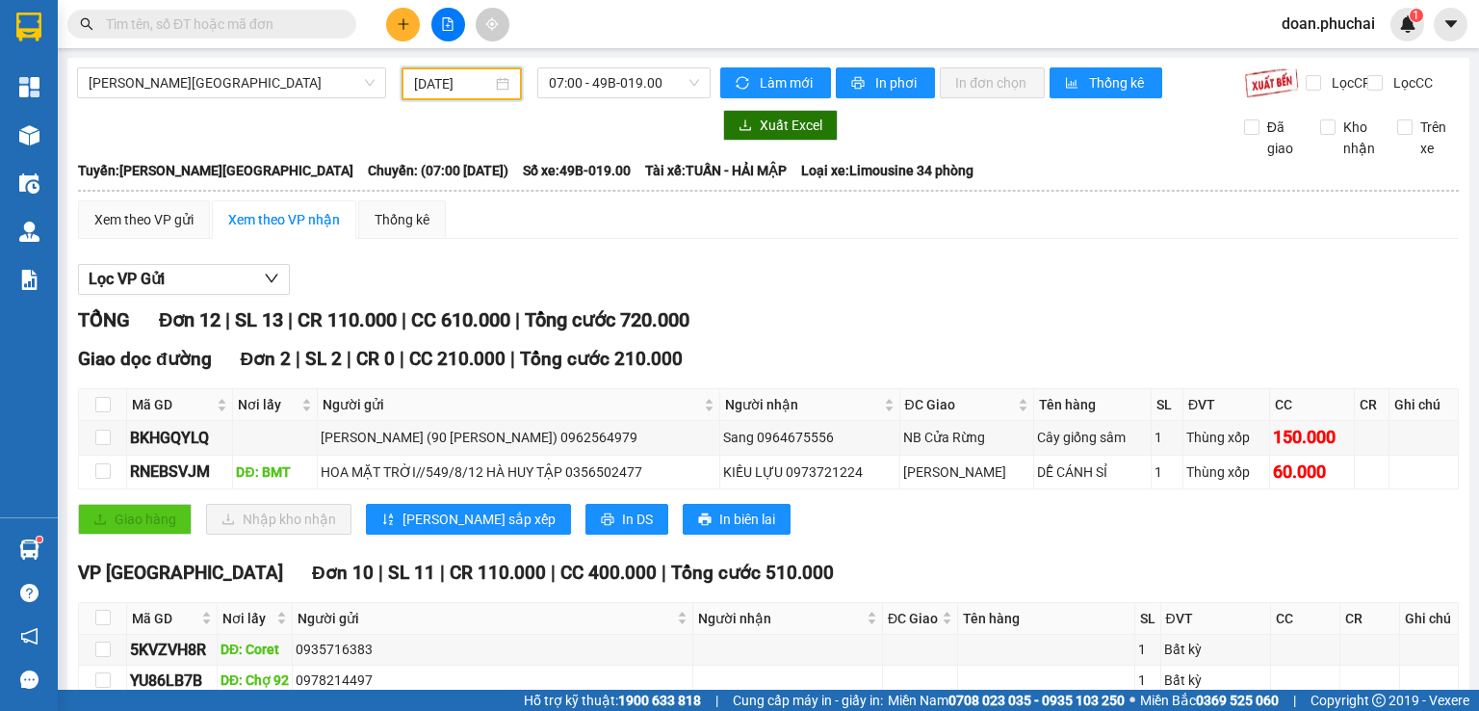
click at [459, 95] on div "[DATE]" at bounding box center [461, 83] width 119 height 33
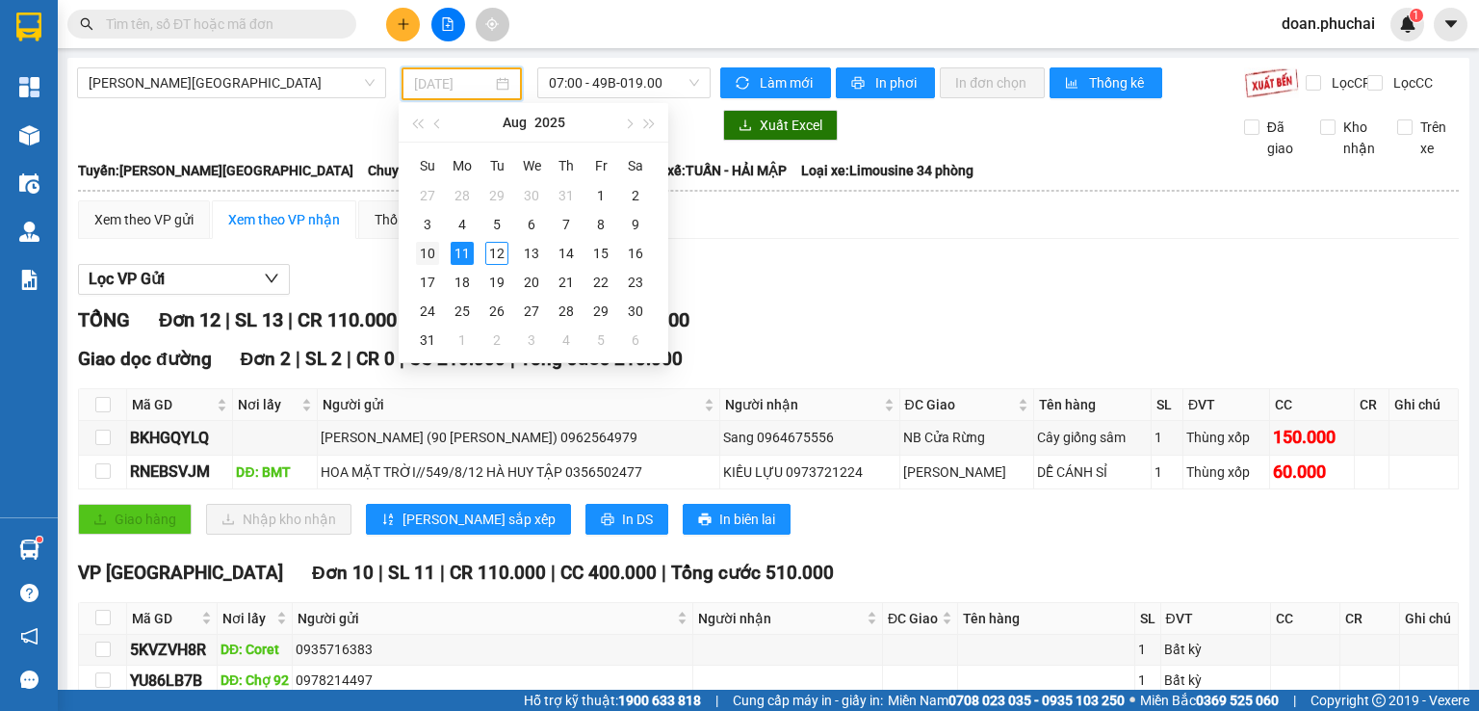
click at [433, 248] on div "10" at bounding box center [427, 253] width 23 height 23
type input "[DATE]"
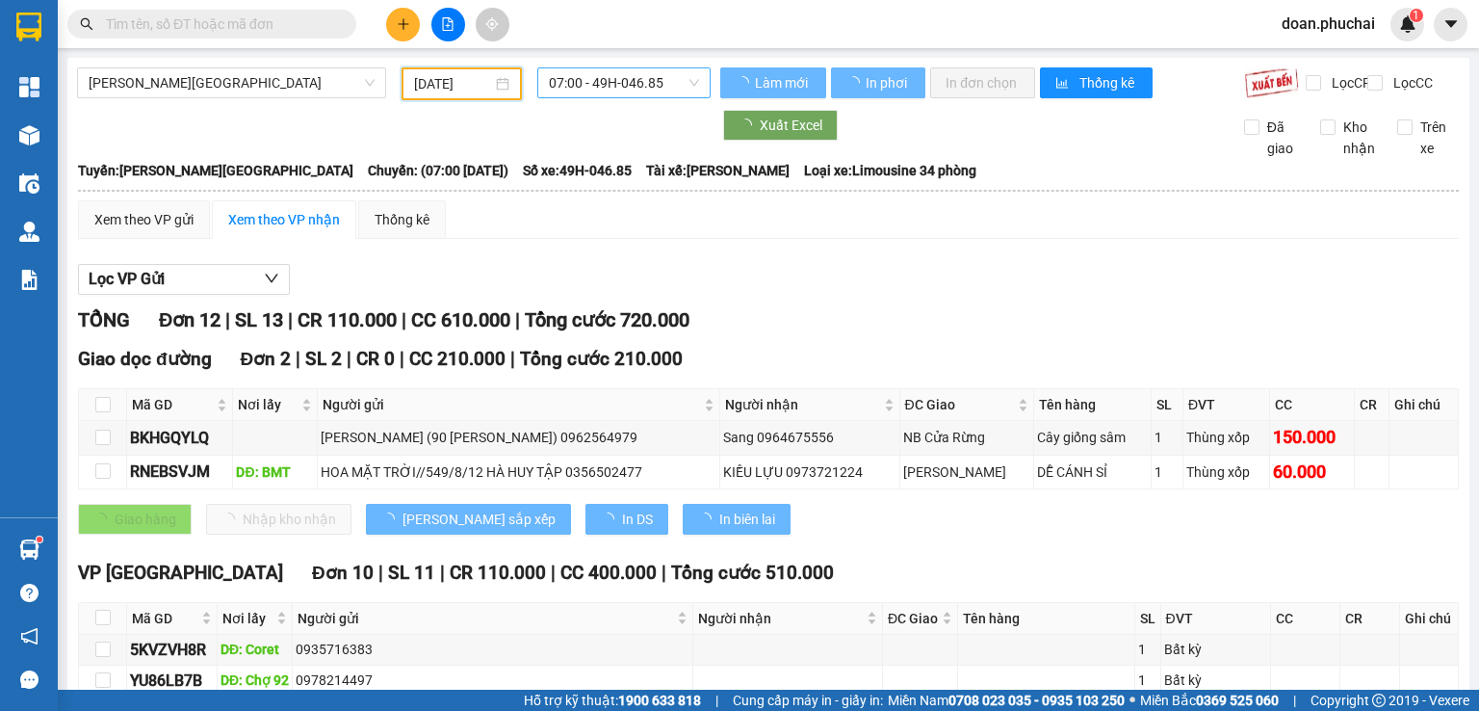
click at [612, 90] on span "07:00 - 49H-046.85" at bounding box center [624, 82] width 151 height 29
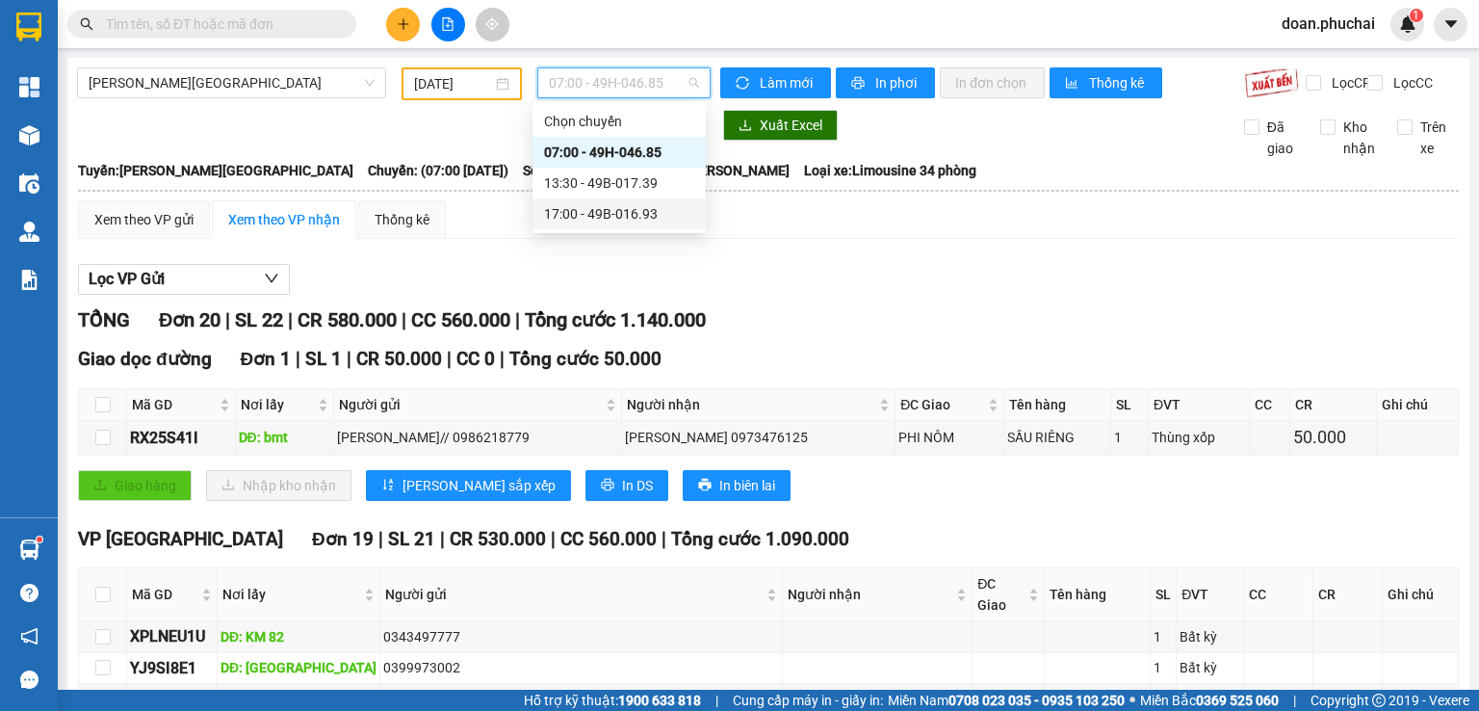
click at [620, 214] on div "17:00 - 49B-016.93" at bounding box center [619, 213] width 150 height 21
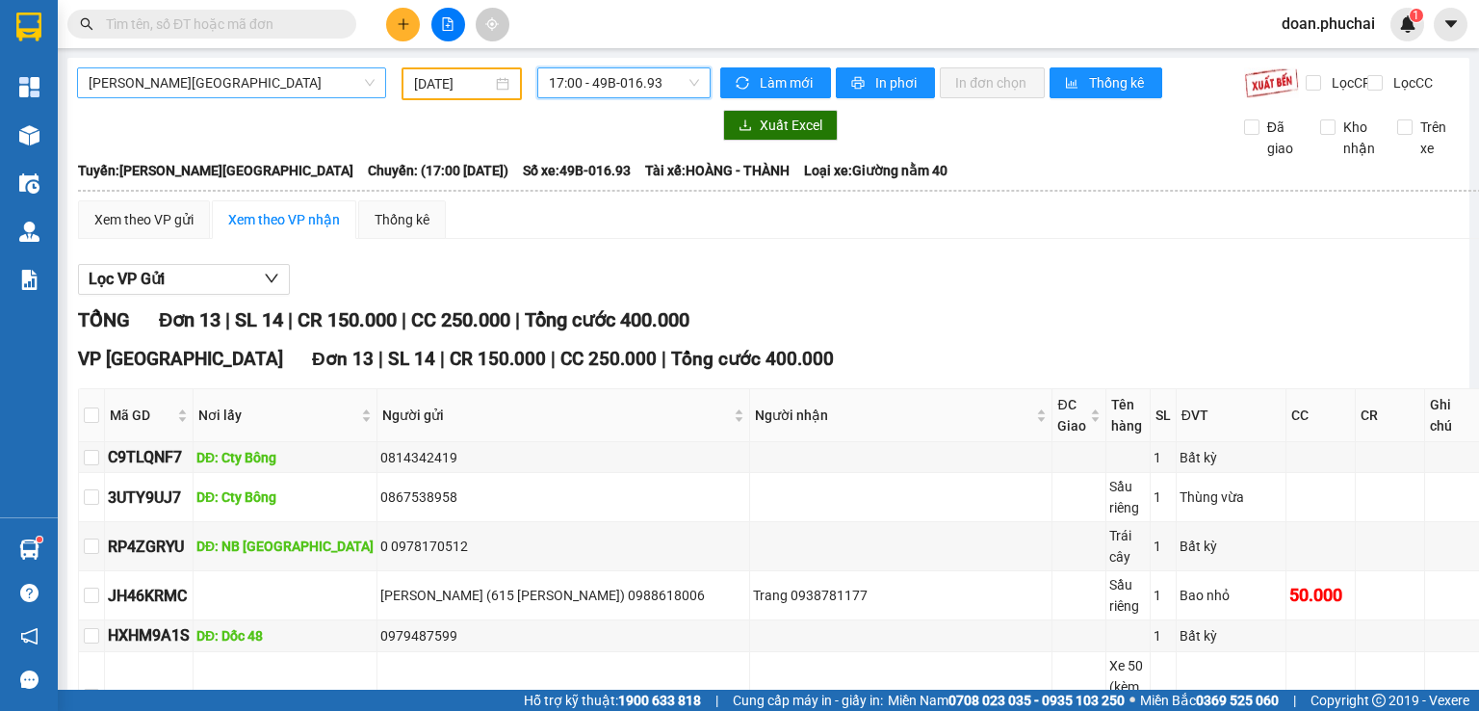
click at [147, 86] on span "[PERSON_NAME][GEOGRAPHIC_DATA]" at bounding box center [232, 82] width 286 height 29
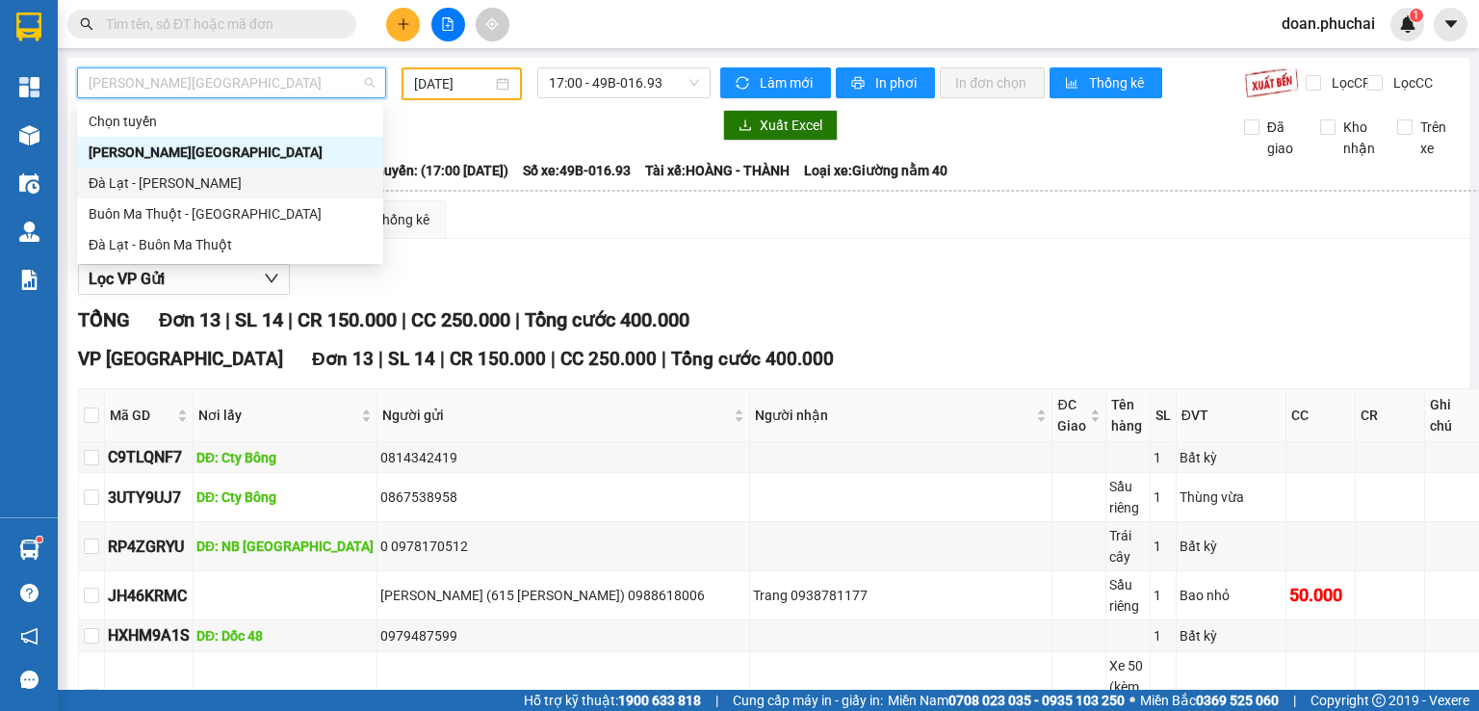
click at [160, 173] on div "Đà Lạt - [PERSON_NAME]" at bounding box center [230, 182] width 283 height 21
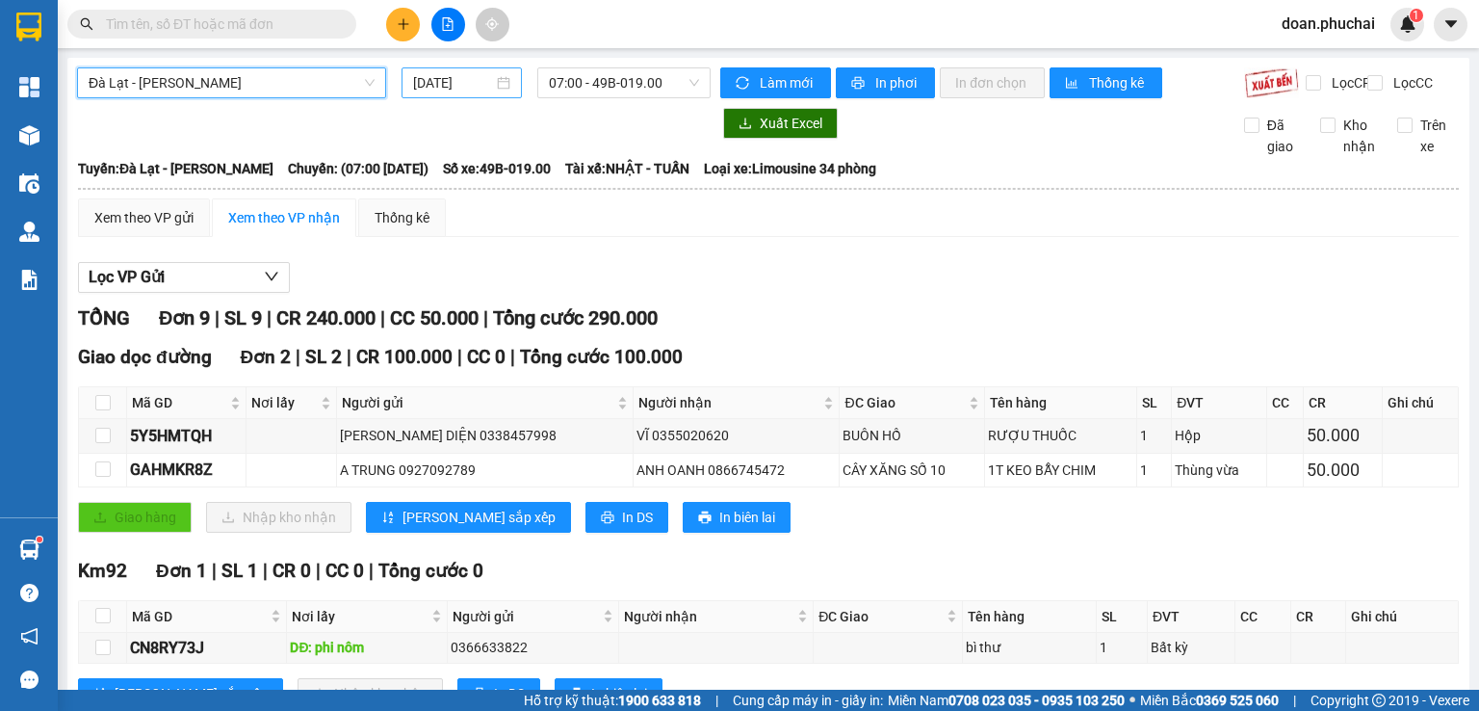
click at [459, 79] on input "[DATE]" at bounding box center [452, 82] width 79 height 21
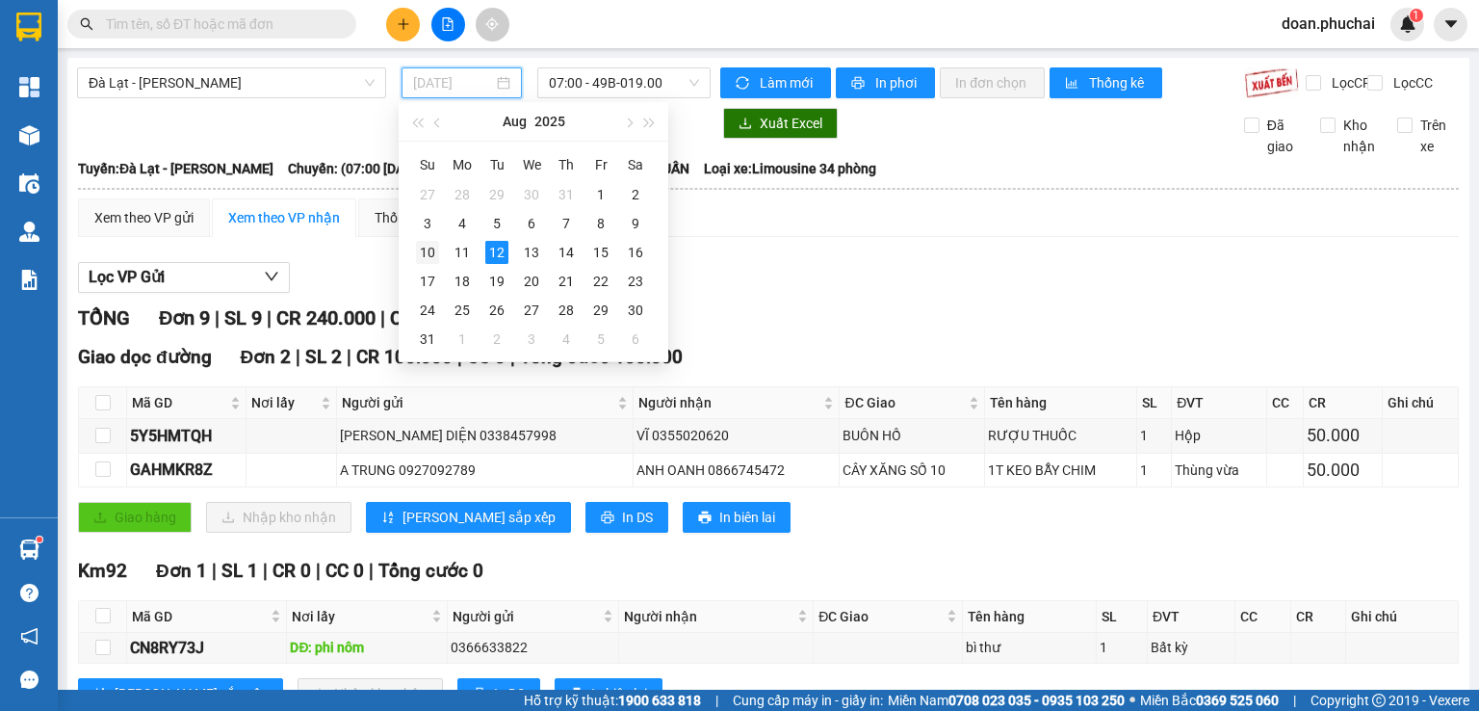
click at [429, 249] on div "10" at bounding box center [427, 252] width 23 height 23
type input "[DATE]"
